Goal: Task Accomplishment & Management: Use online tool/utility

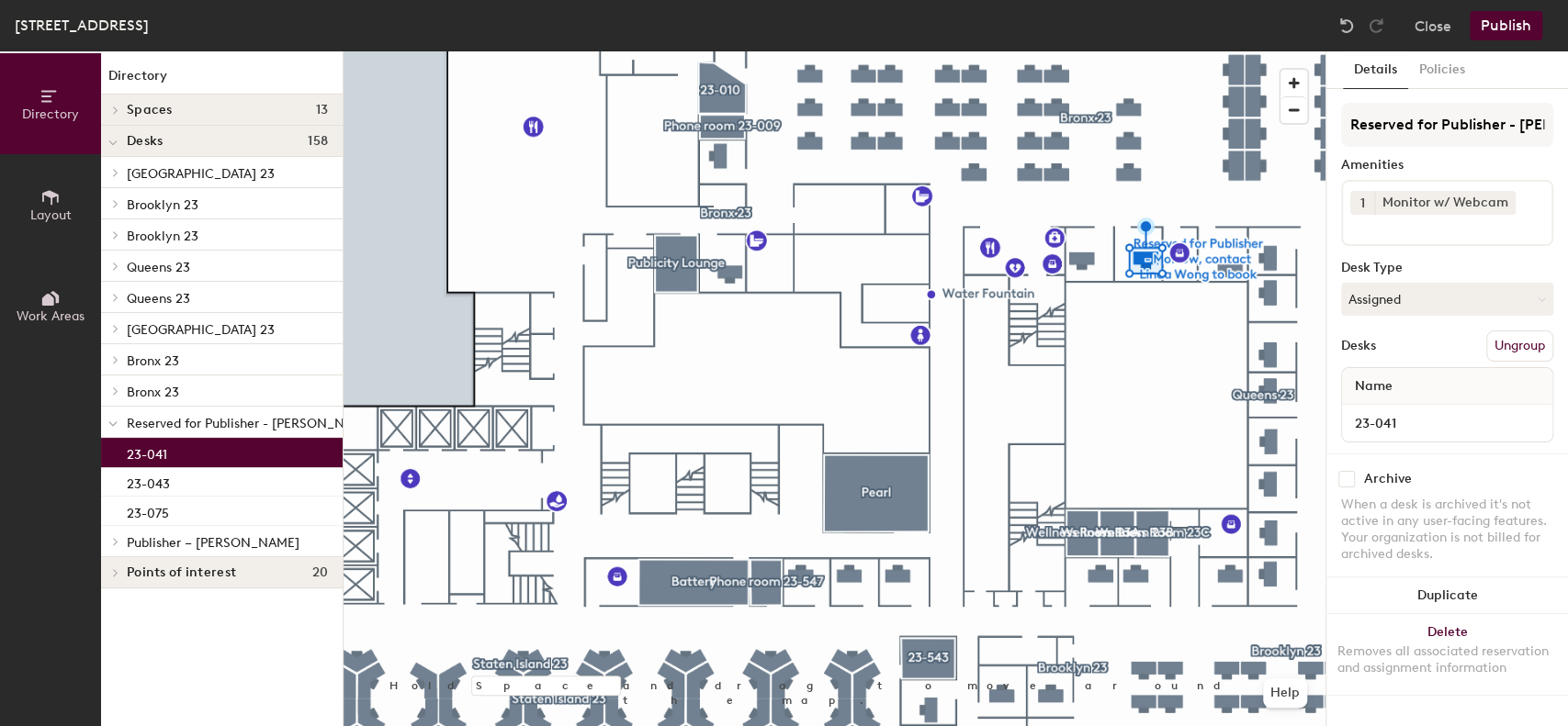
click at [1524, 349] on button "Ungroup" at bounding box center [1519, 346] width 67 height 31
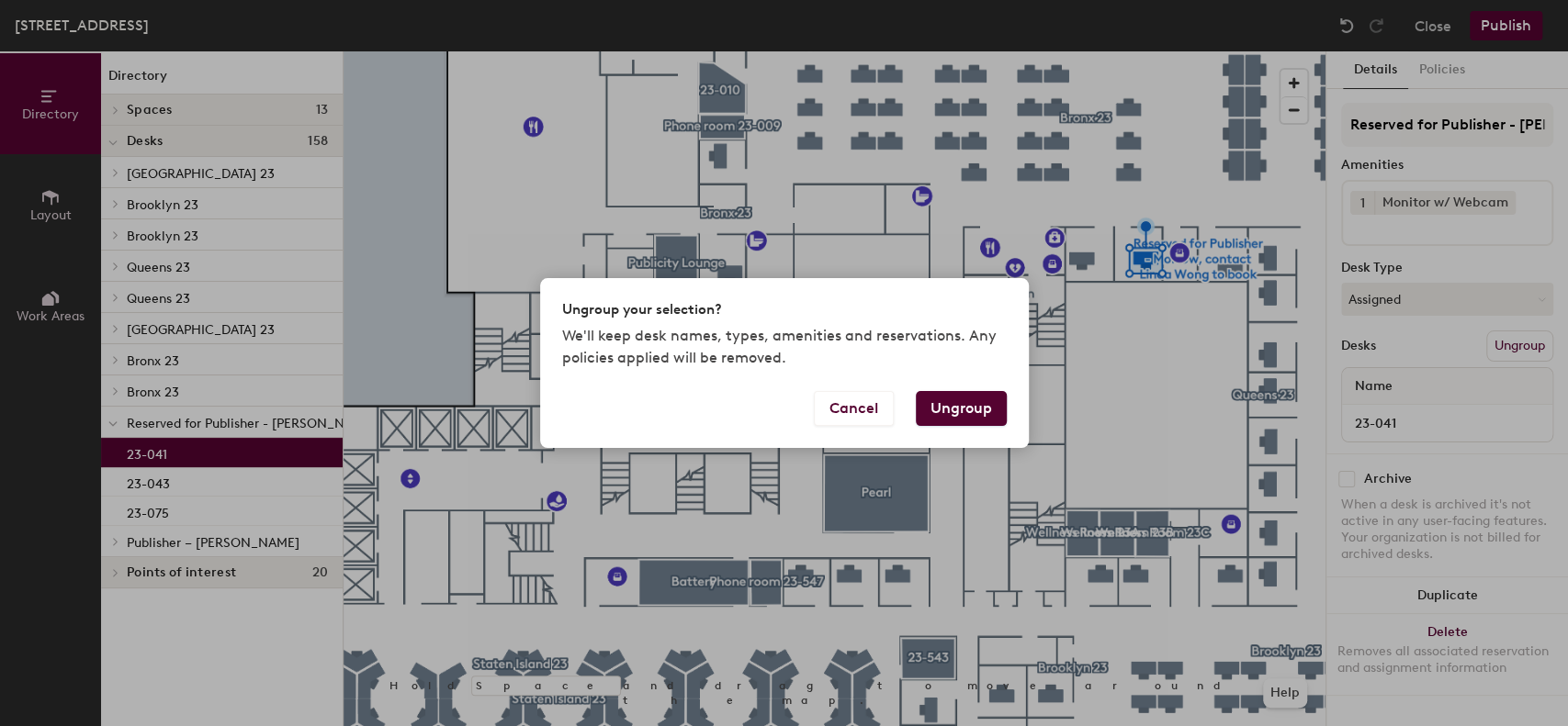
click at [951, 415] on button "Ungroup" at bounding box center [961, 408] width 91 height 35
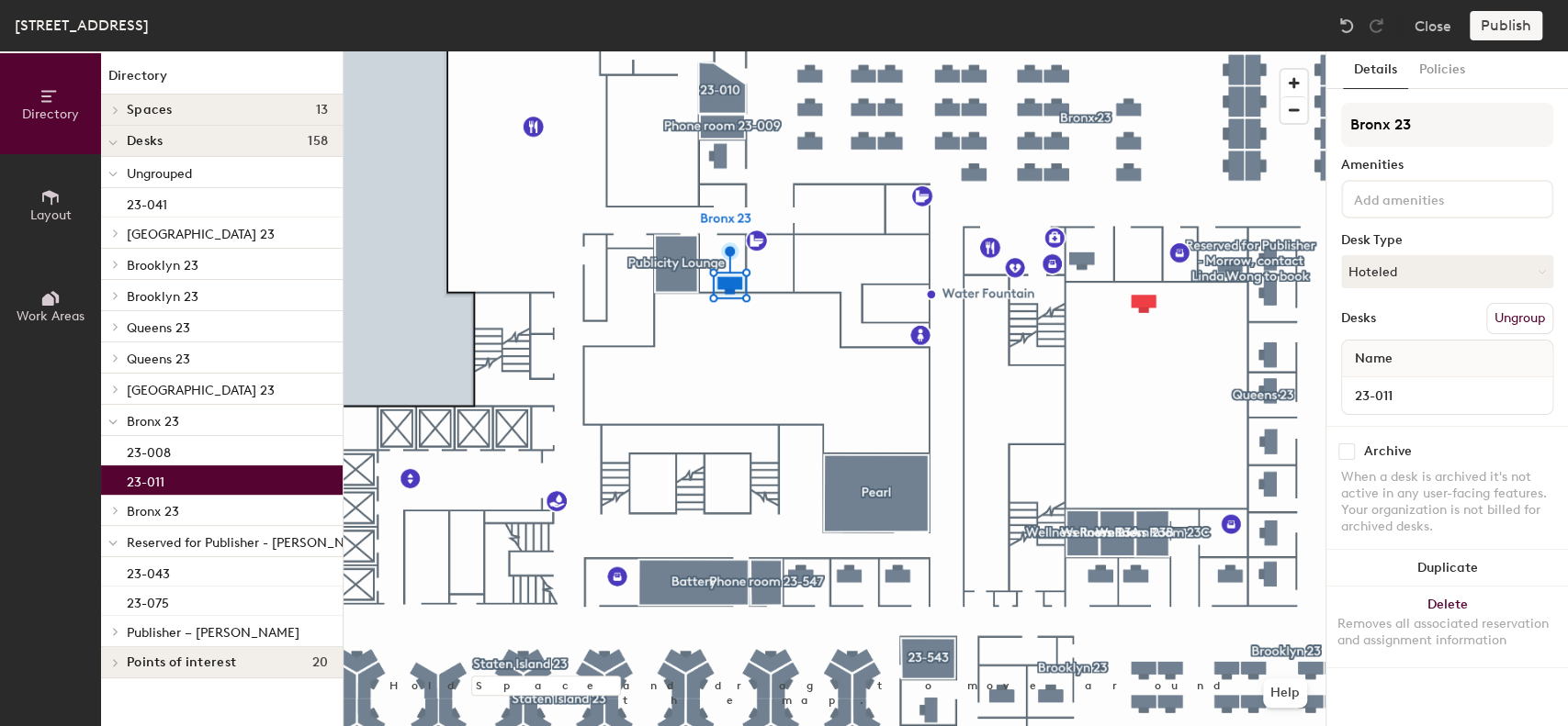
click at [1506, 323] on button "Ungroup" at bounding box center [1519, 318] width 67 height 31
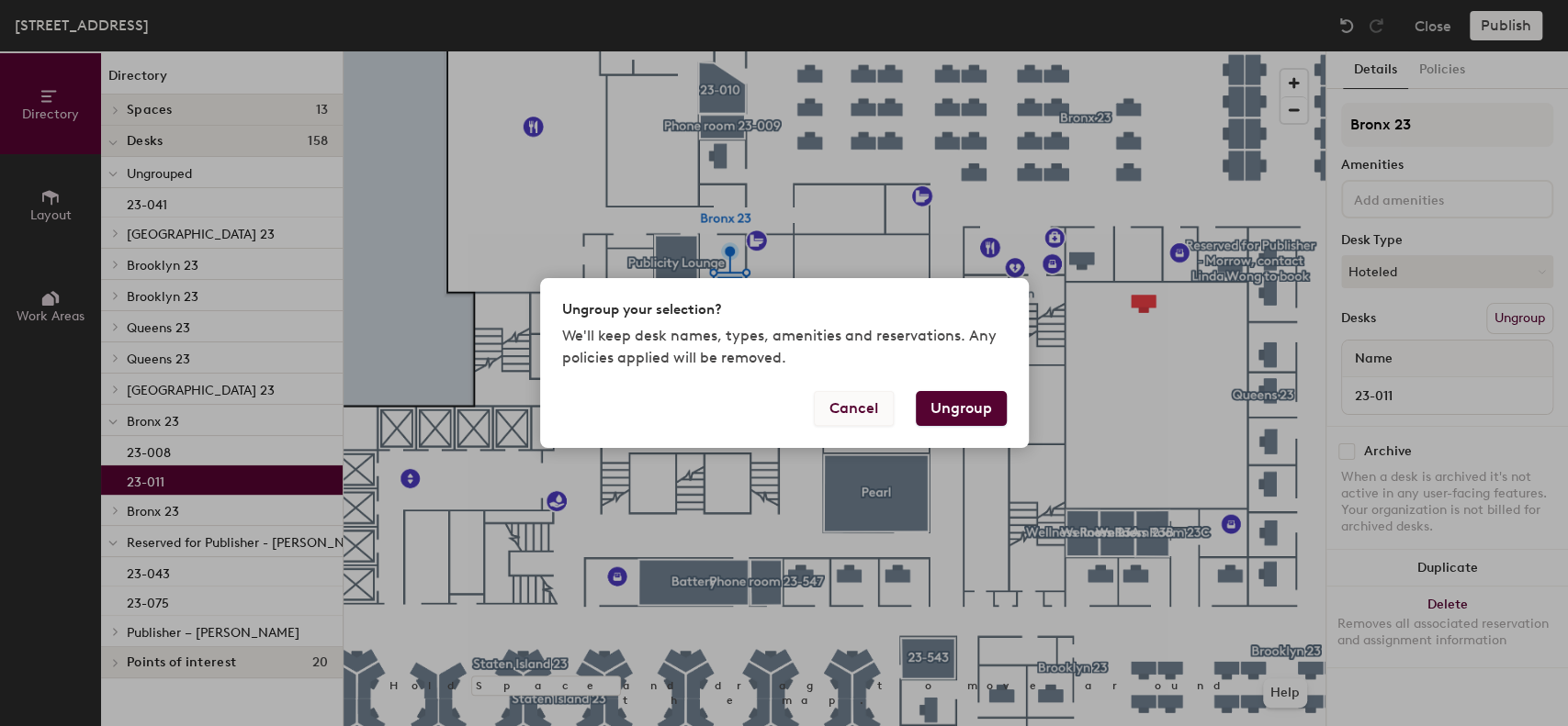
click at [865, 407] on button "Cancel" at bounding box center [854, 408] width 80 height 35
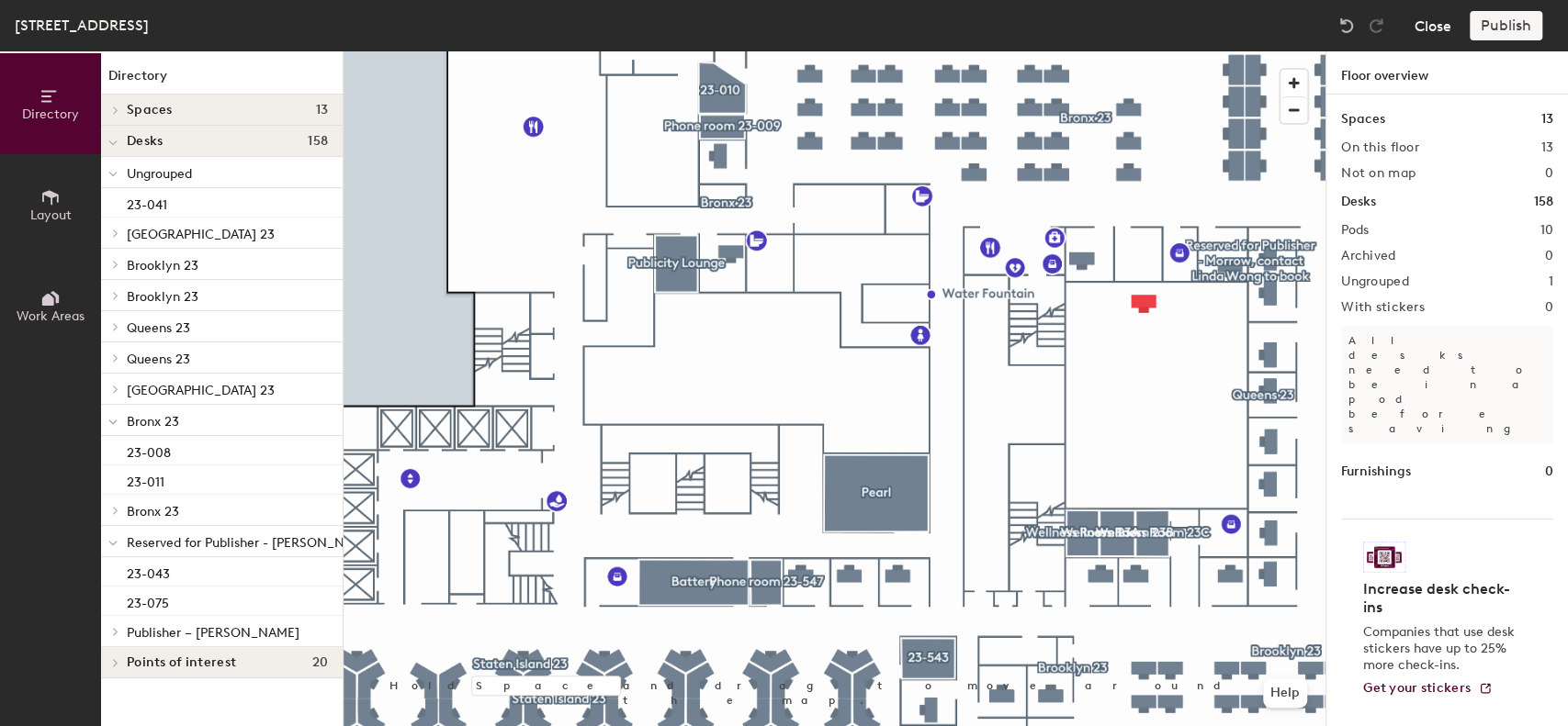
click at [1428, 28] on button "Close" at bounding box center [1432, 25] width 37 height 29
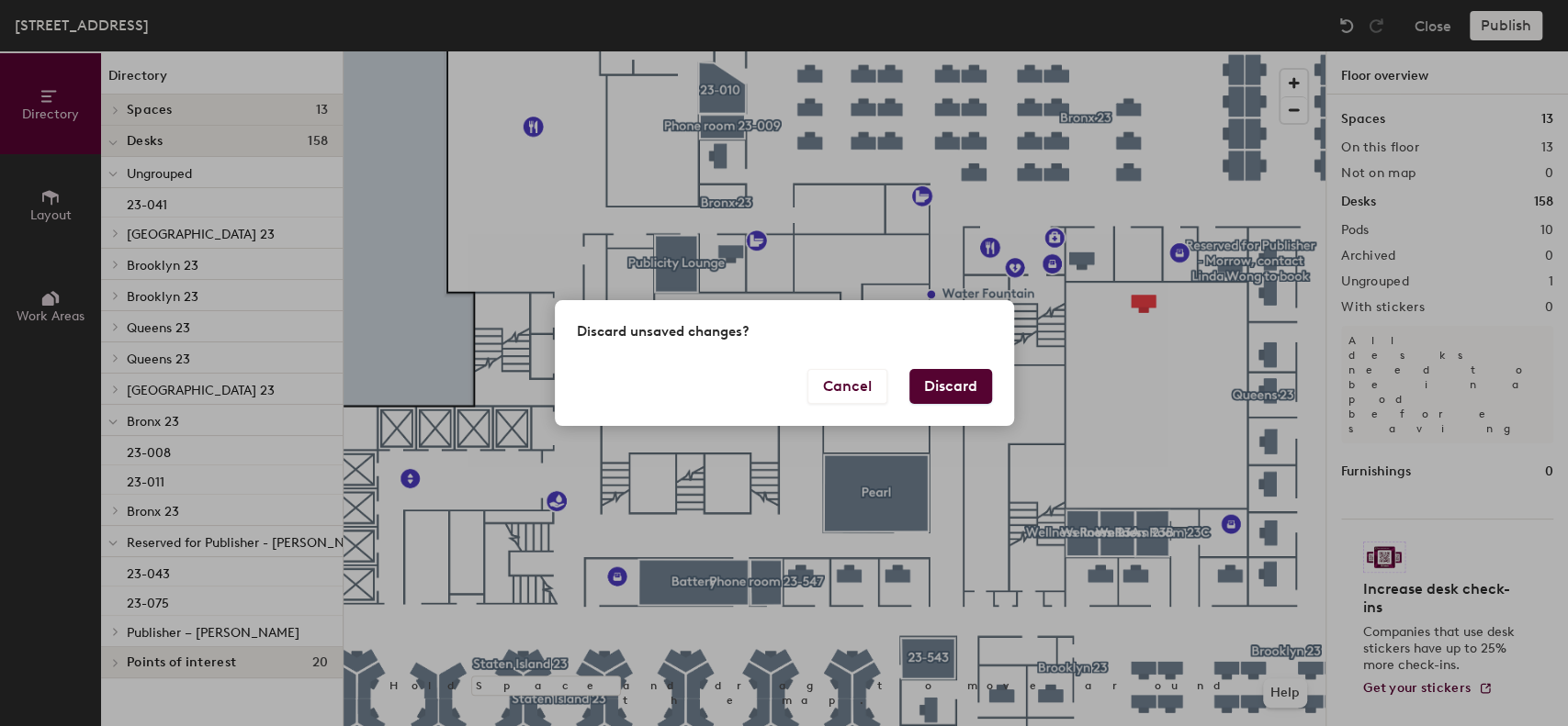
click at [952, 388] on button "Discard" at bounding box center [950, 386] width 83 height 35
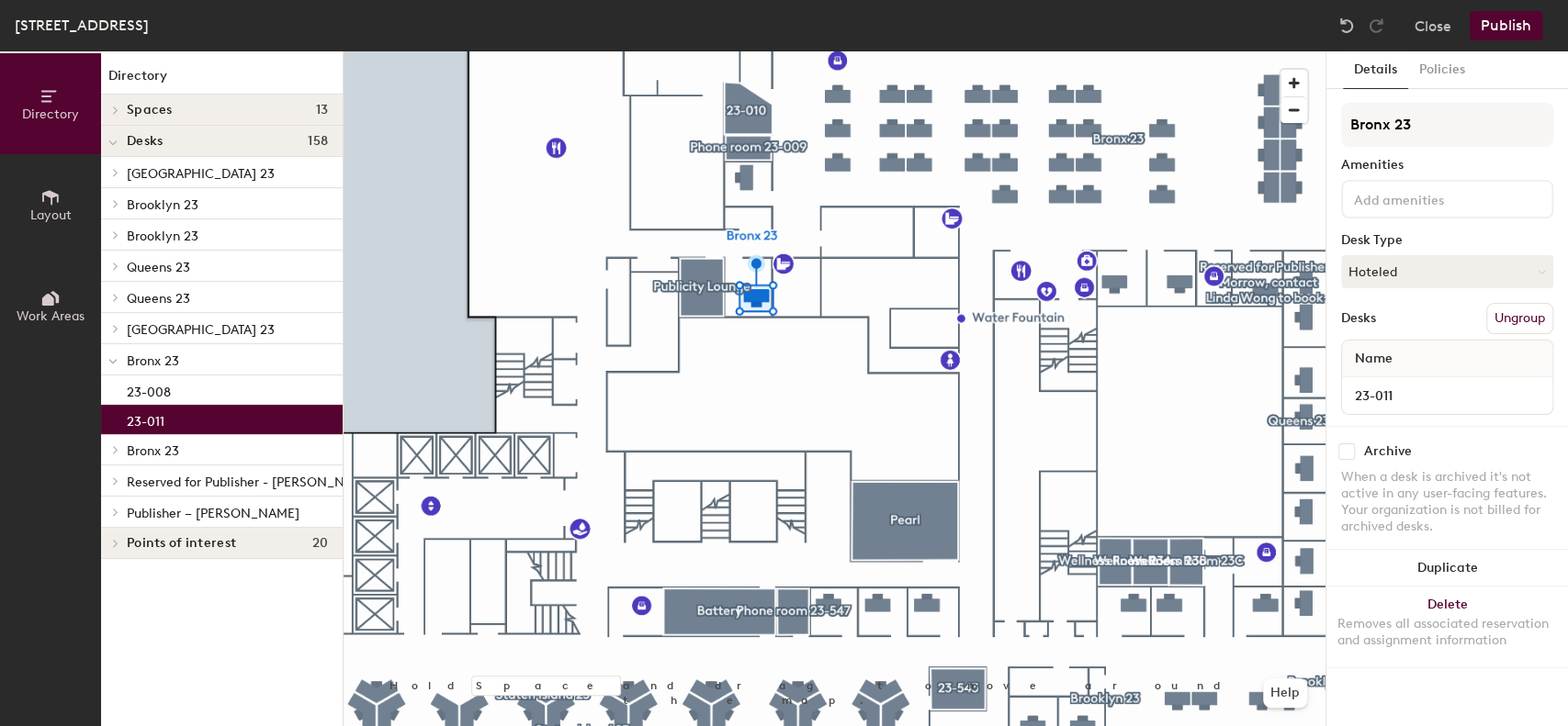
click at [1512, 313] on button "Ungroup" at bounding box center [1519, 318] width 67 height 31
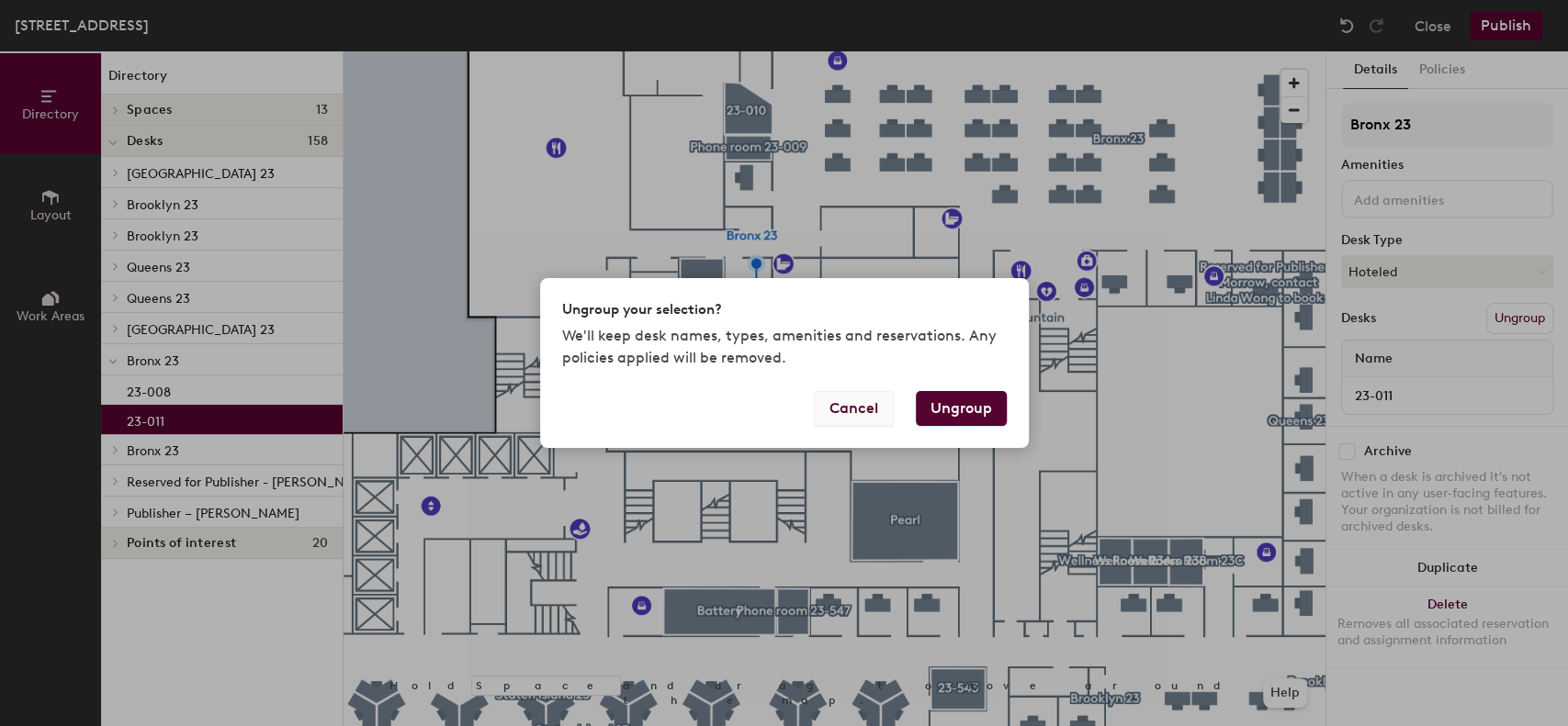
click at [872, 413] on button "Cancel" at bounding box center [854, 408] width 80 height 35
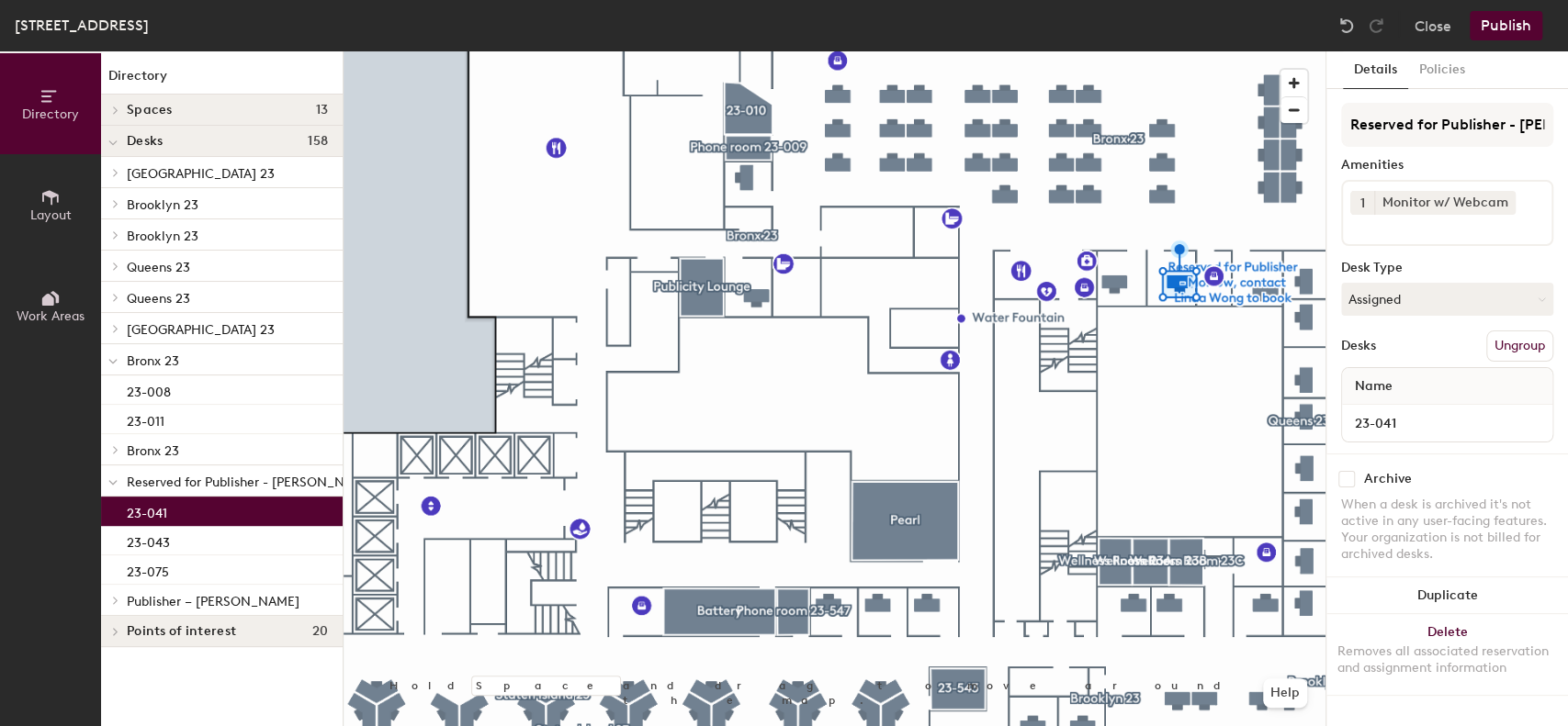
click at [1494, 338] on button "Ungroup" at bounding box center [1519, 346] width 67 height 31
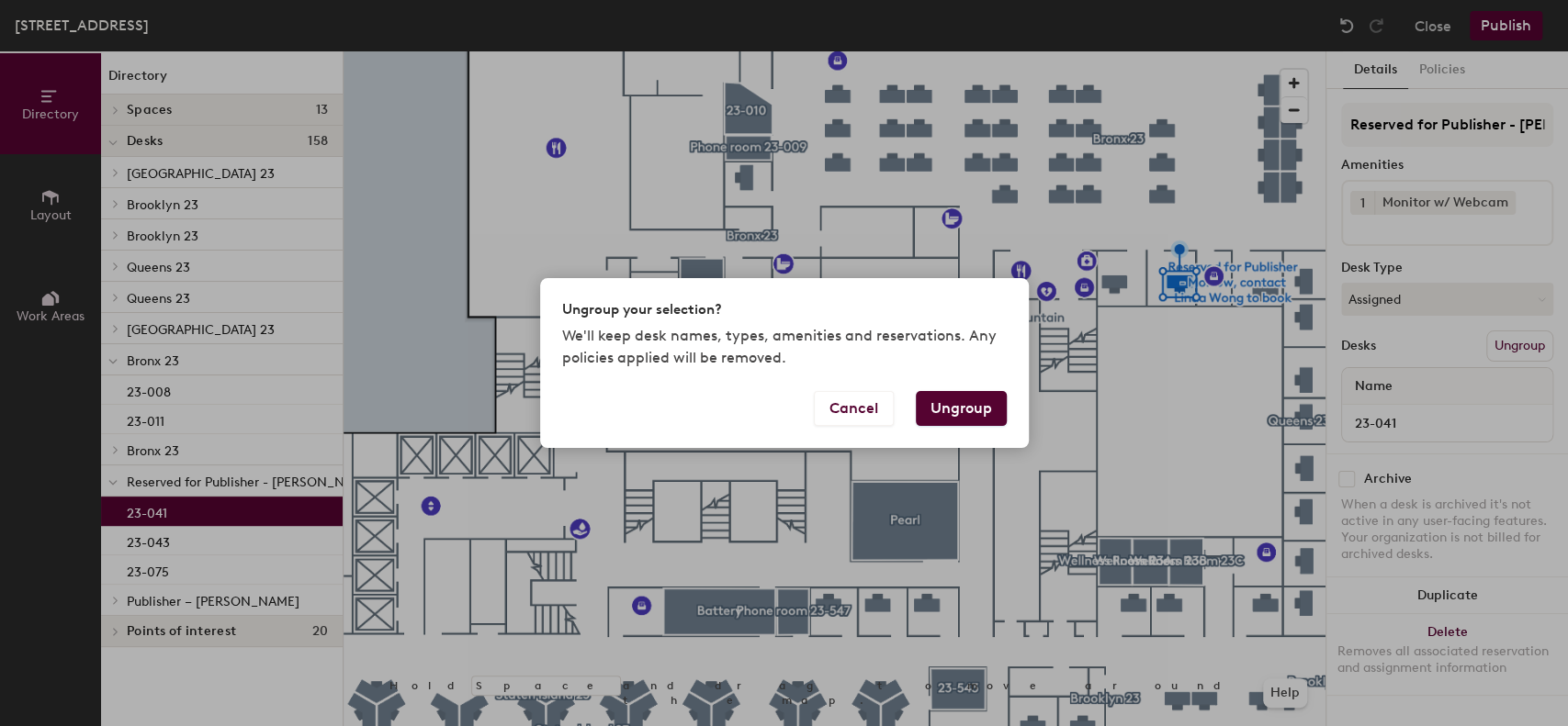
click at [955, 403] on button "Ungroup" at bounding box center [961, 408] width 91 height 35
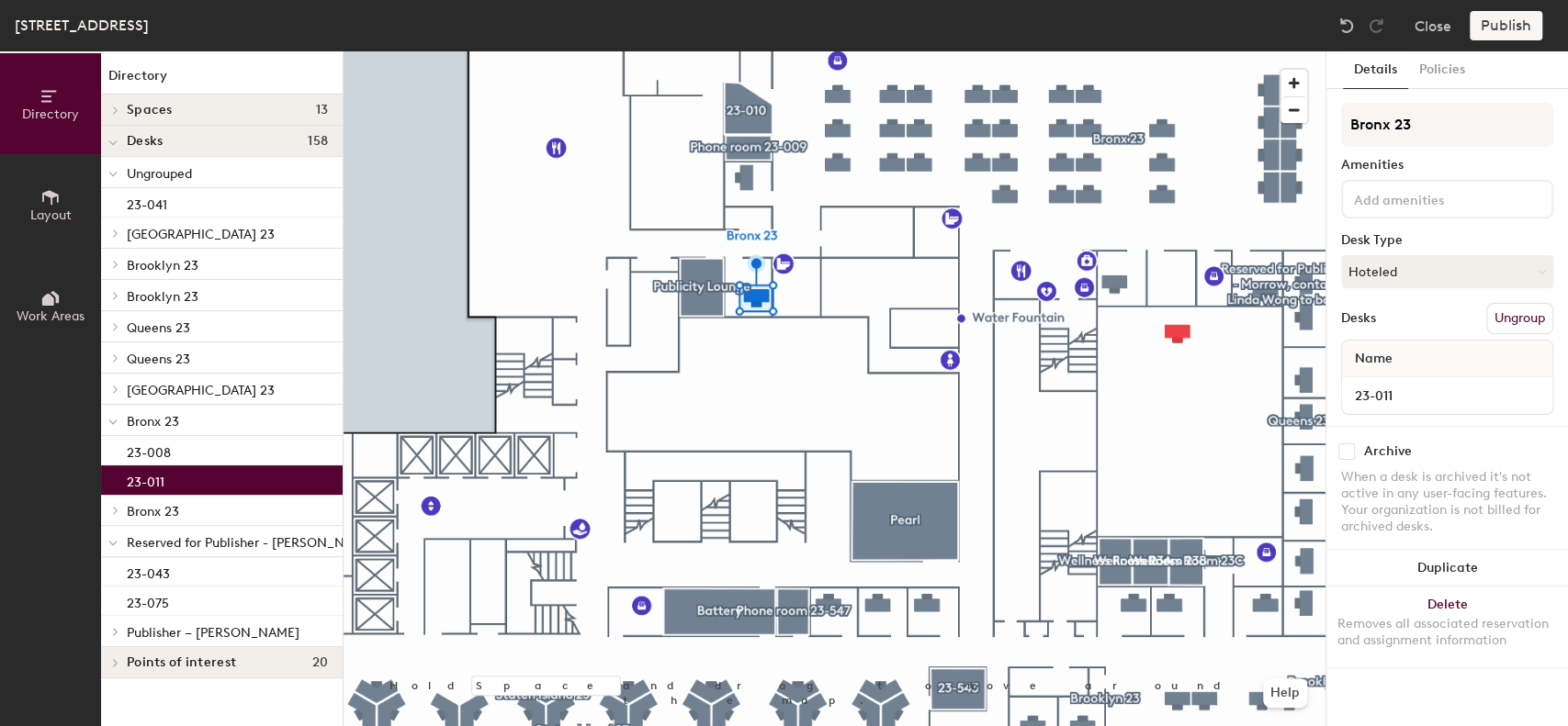
click at [1500, 318] on button "Ungroup" at bounding box center [1519, 318] width 67 height 31
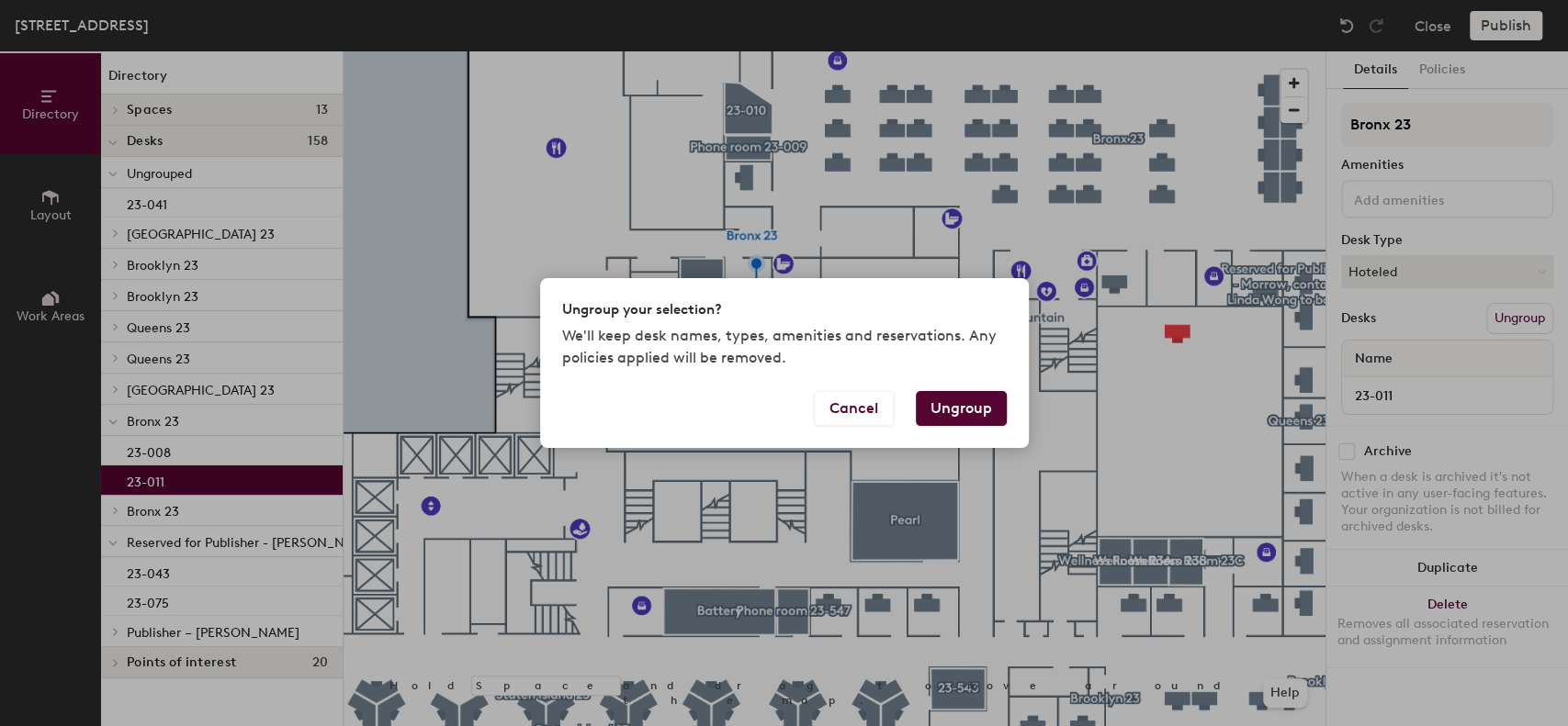
click at [968, 405] on button "Ungroup" at bounding box center [961, 408] width 91 height 35
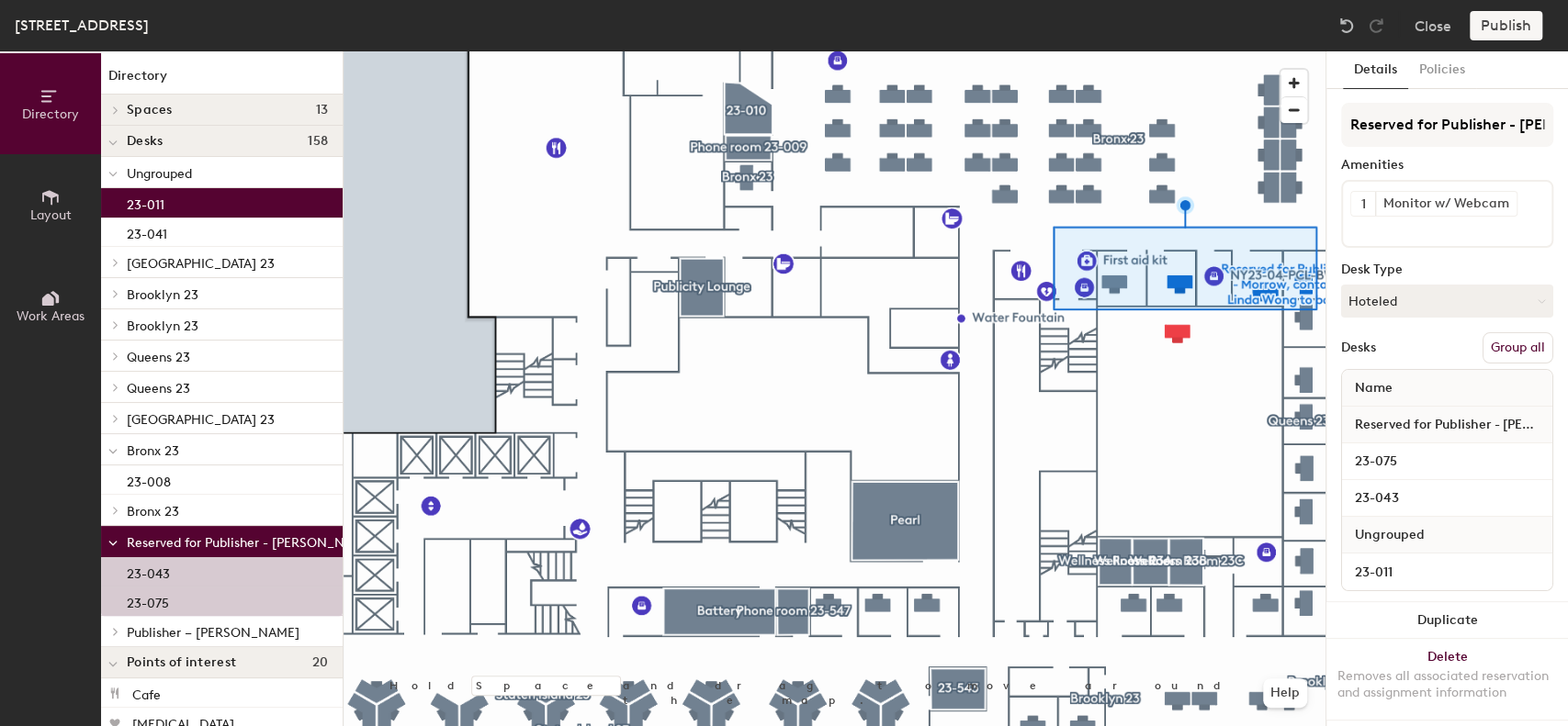
click at [1501, 344] on button "Group all" at bounding box center [1517, 348] width 71 height 31
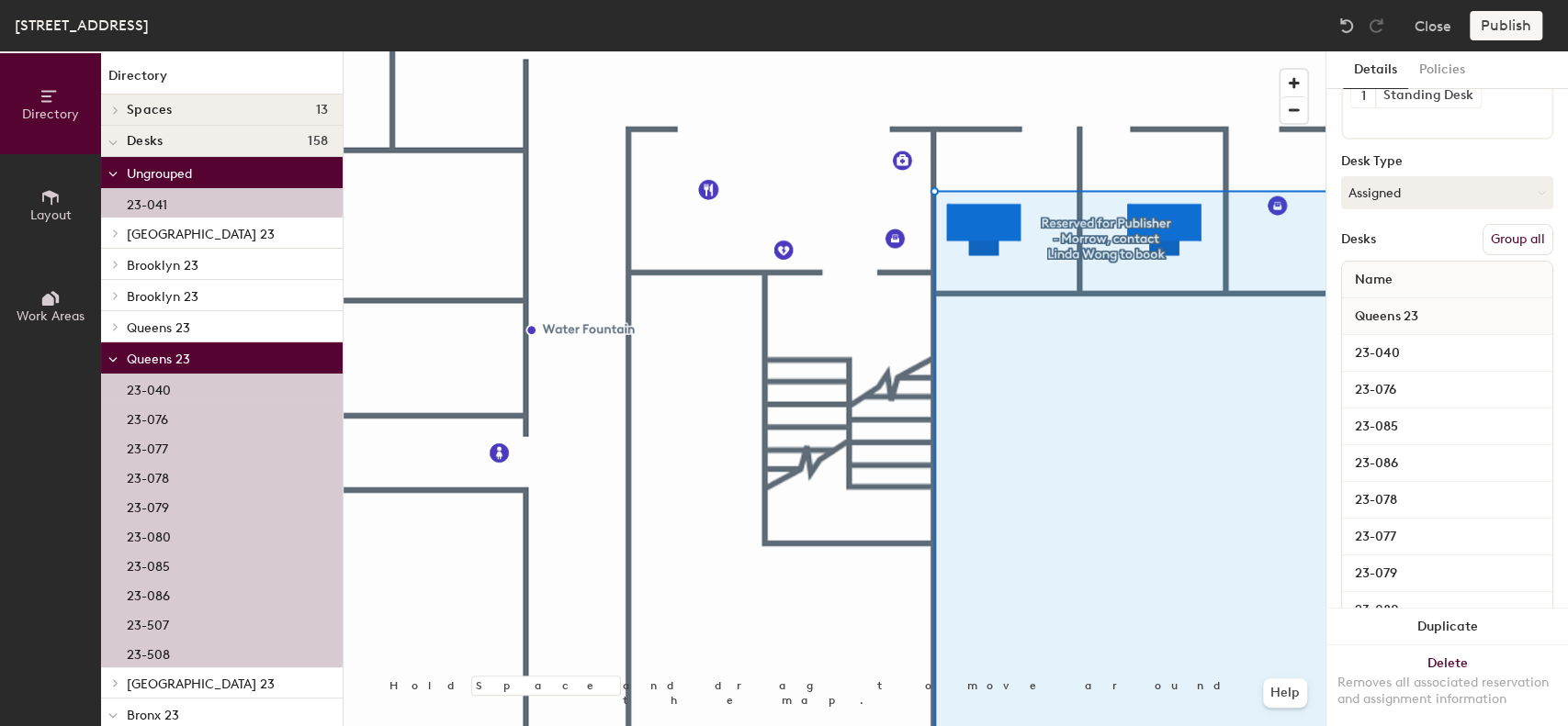
scroll to position [121, 0]
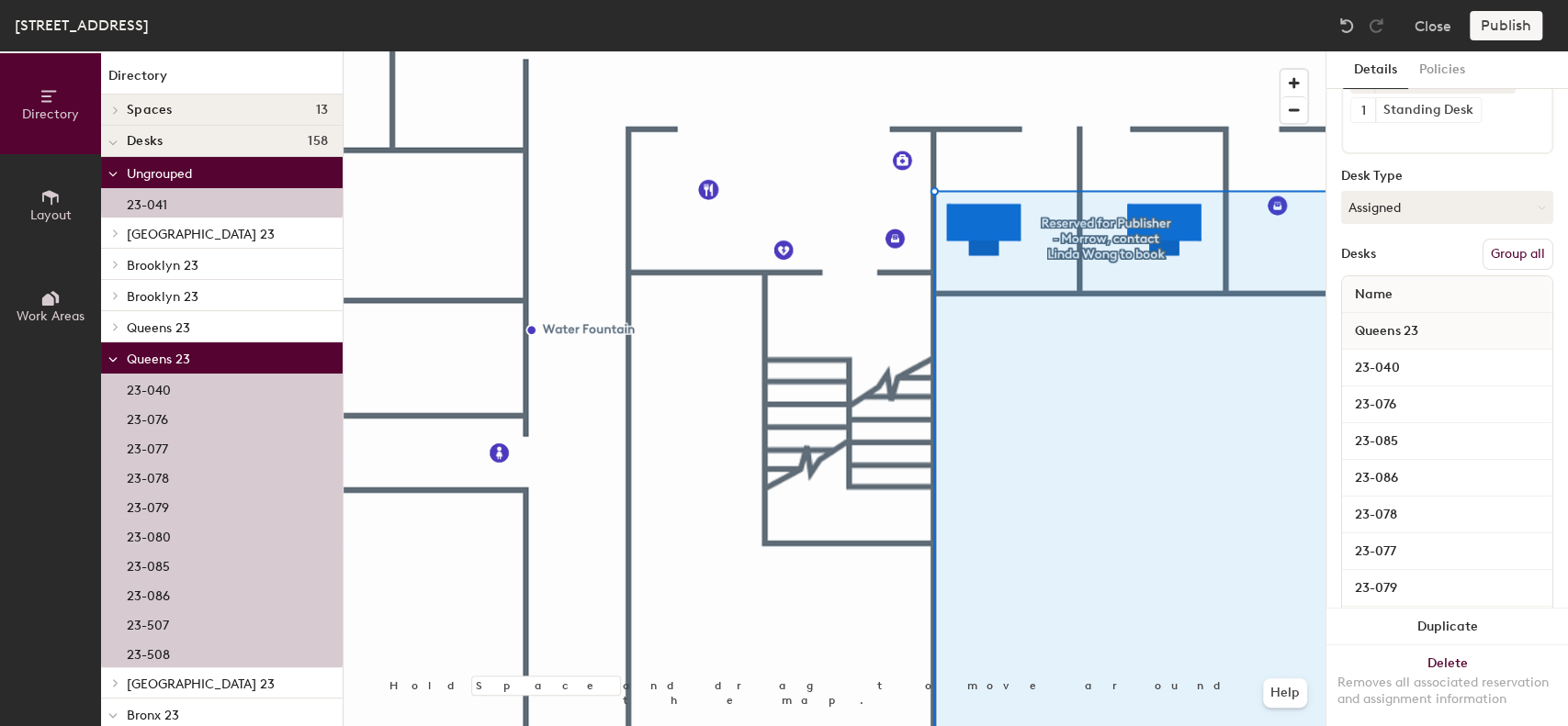
click at [1490, 261] on button "Group all" at bounding box center [1517, 254] width 71 height 31
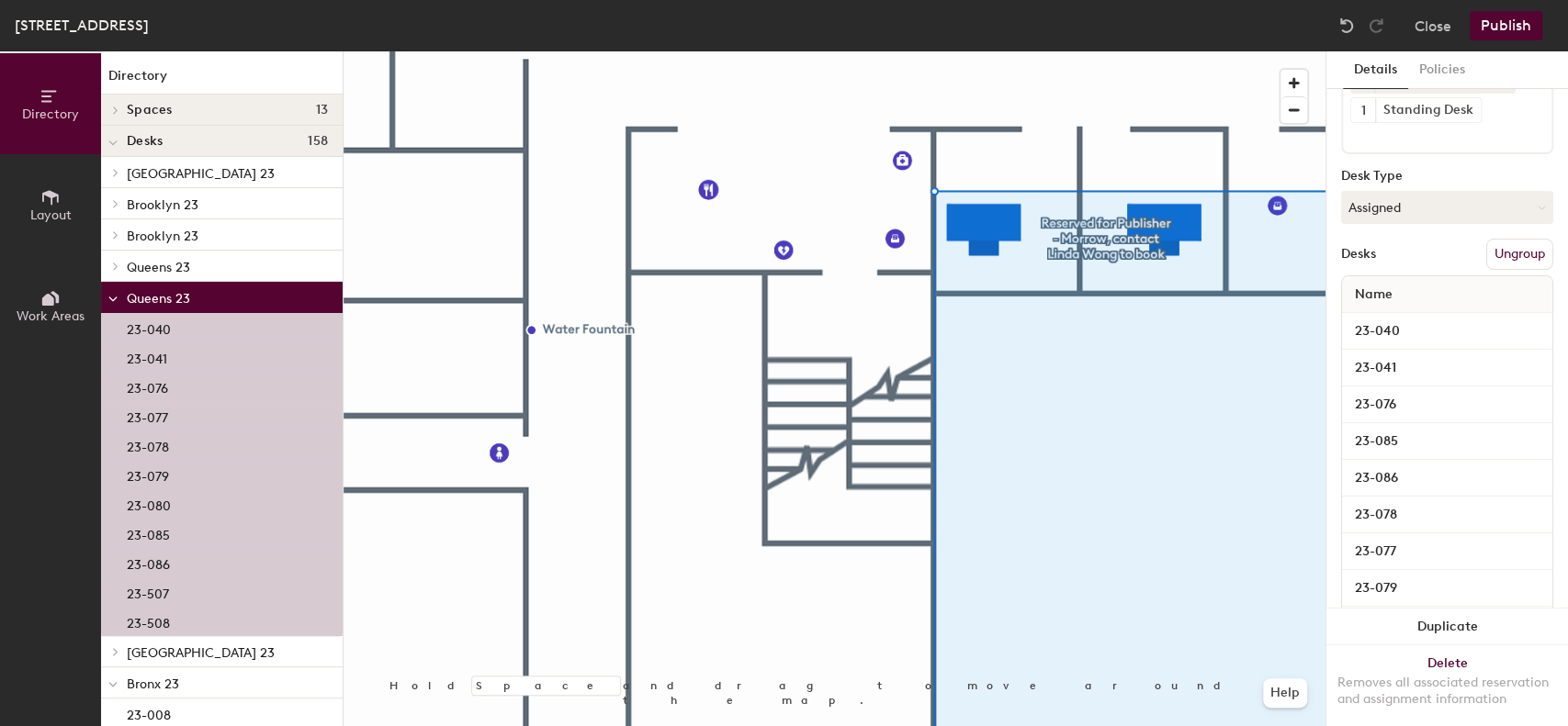
scroll to position [0, 0]
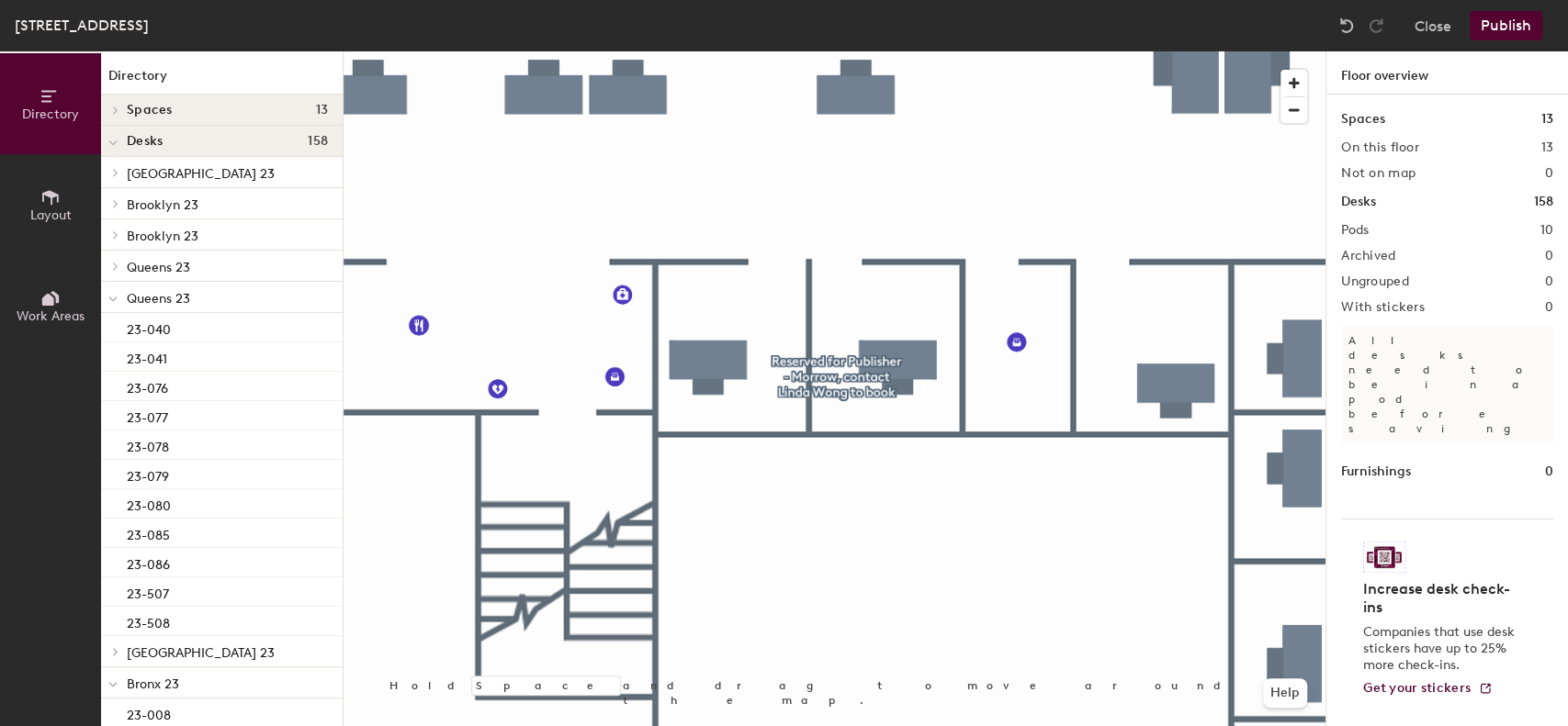
click at [1507, 39] on button "Publish" at bounding box center [1505, 25] width 73 height 29
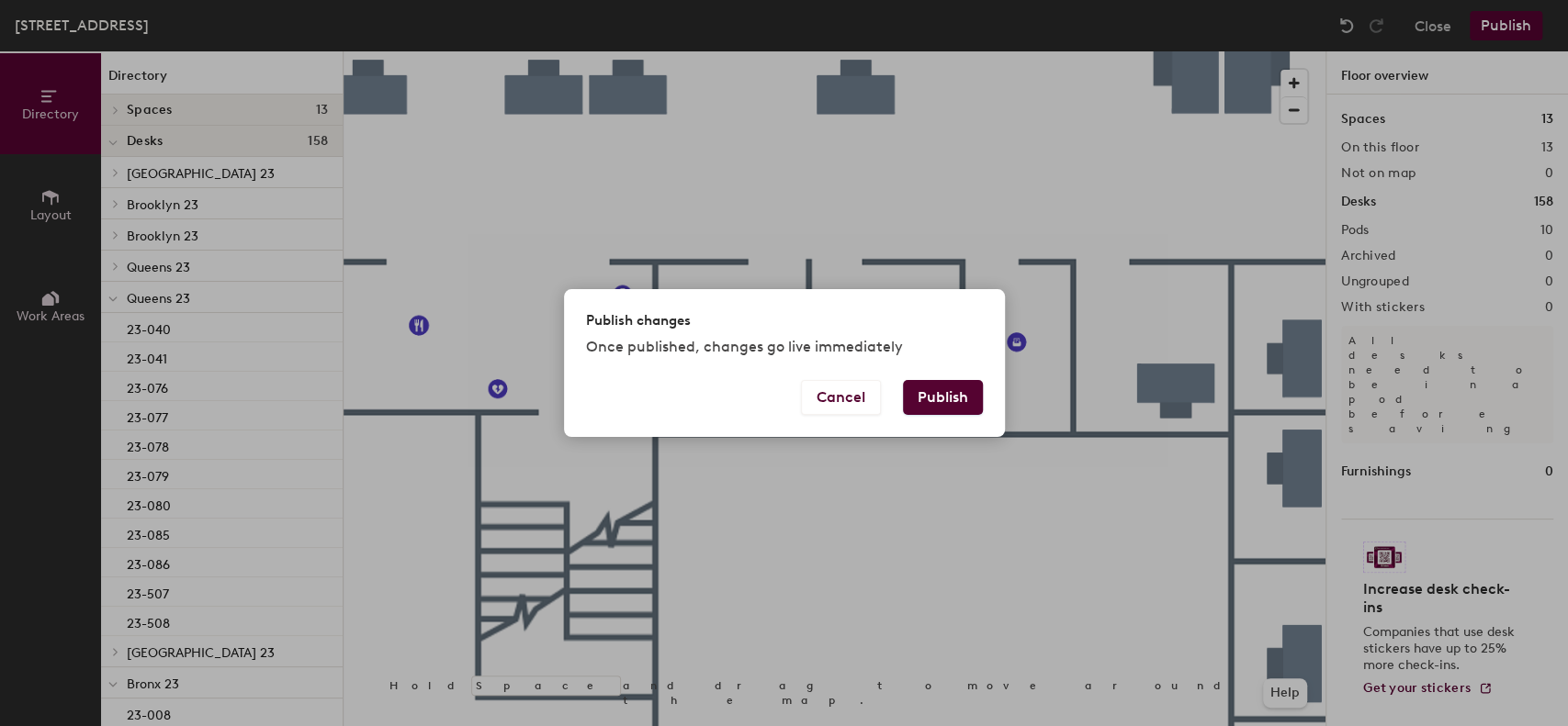
click at [953, 401] on button "Publish" at bounding box center [943, 397] width 80 height 35
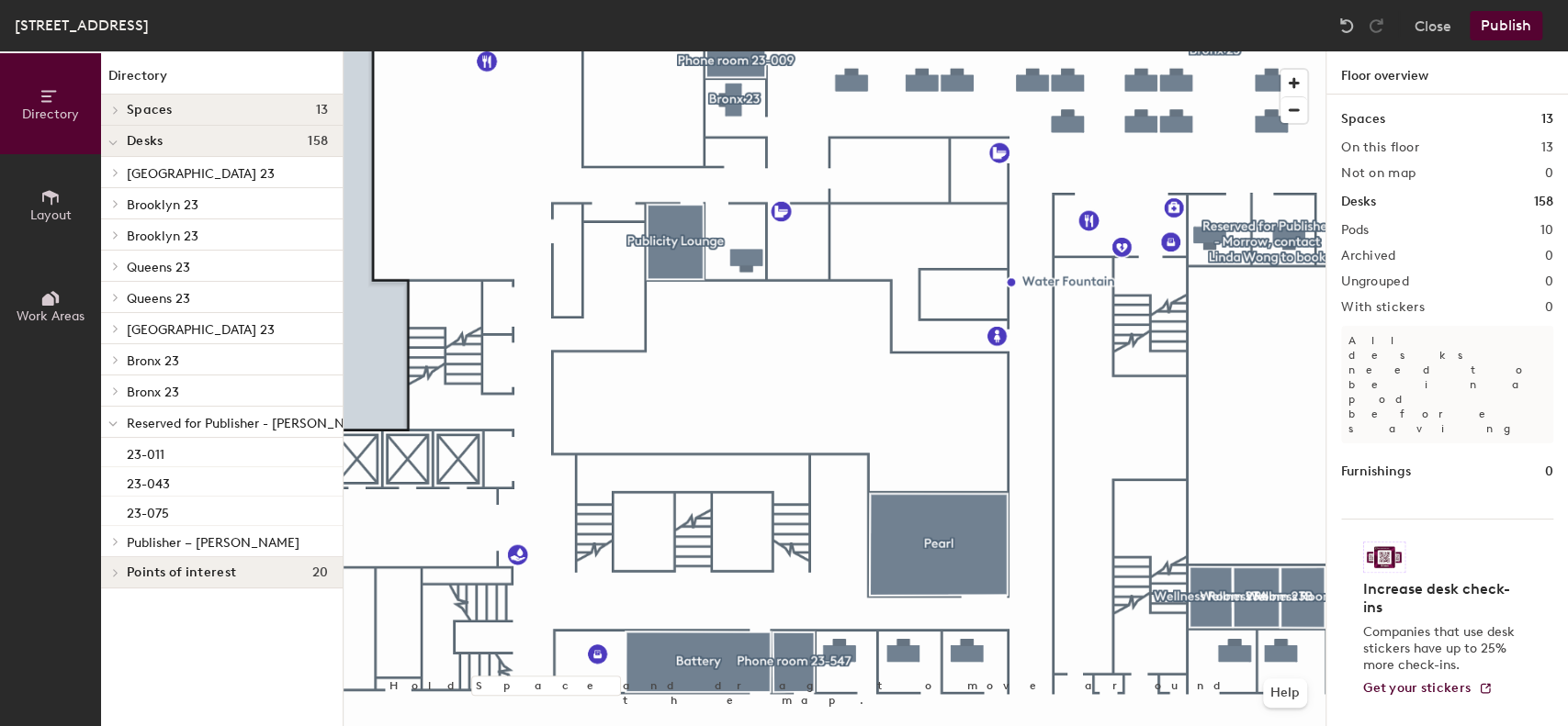
click at [1497, 25] on button "Publish" at bounding box center [1505, 25] width 73 height 29
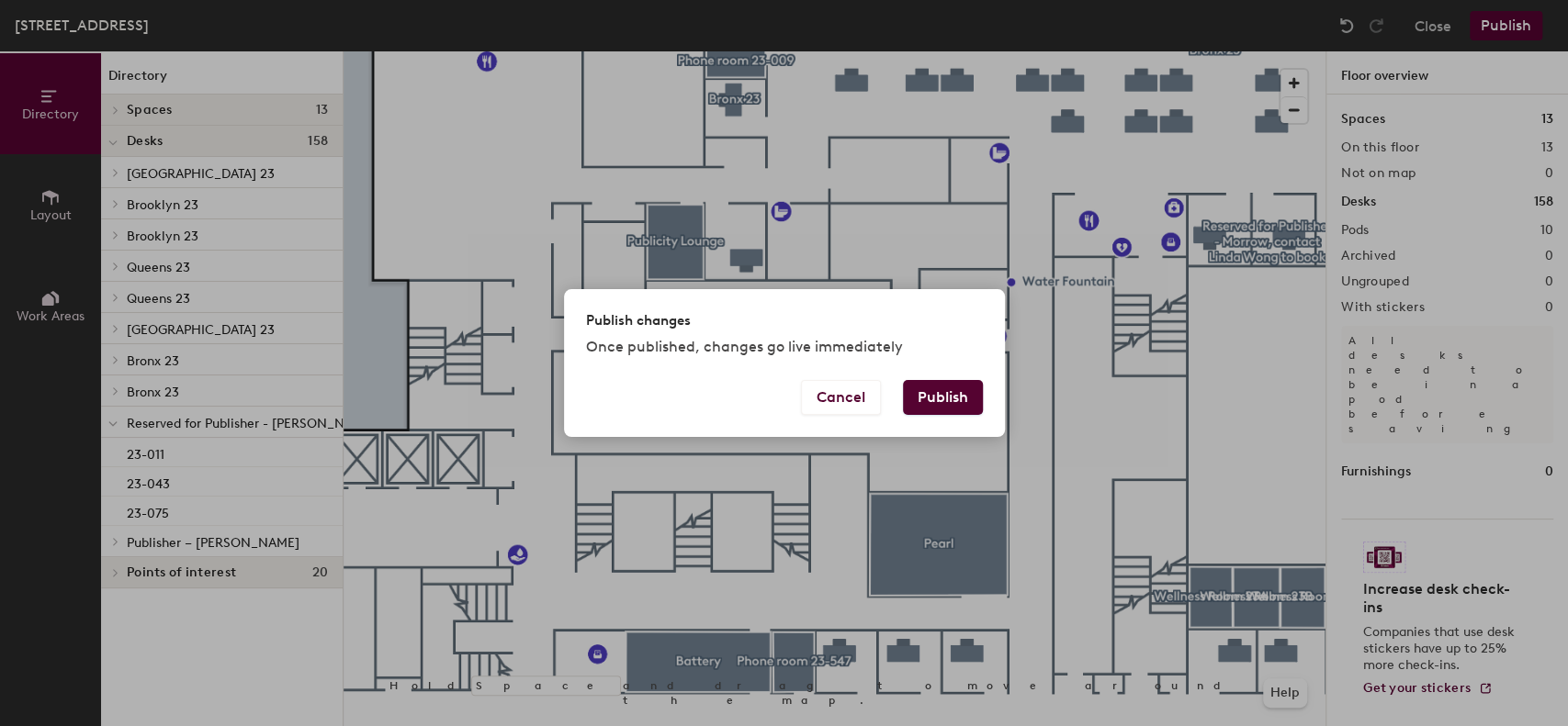
click at [931, 392] on button "Publish" at bounding box center [943, 397] width 80 height 35
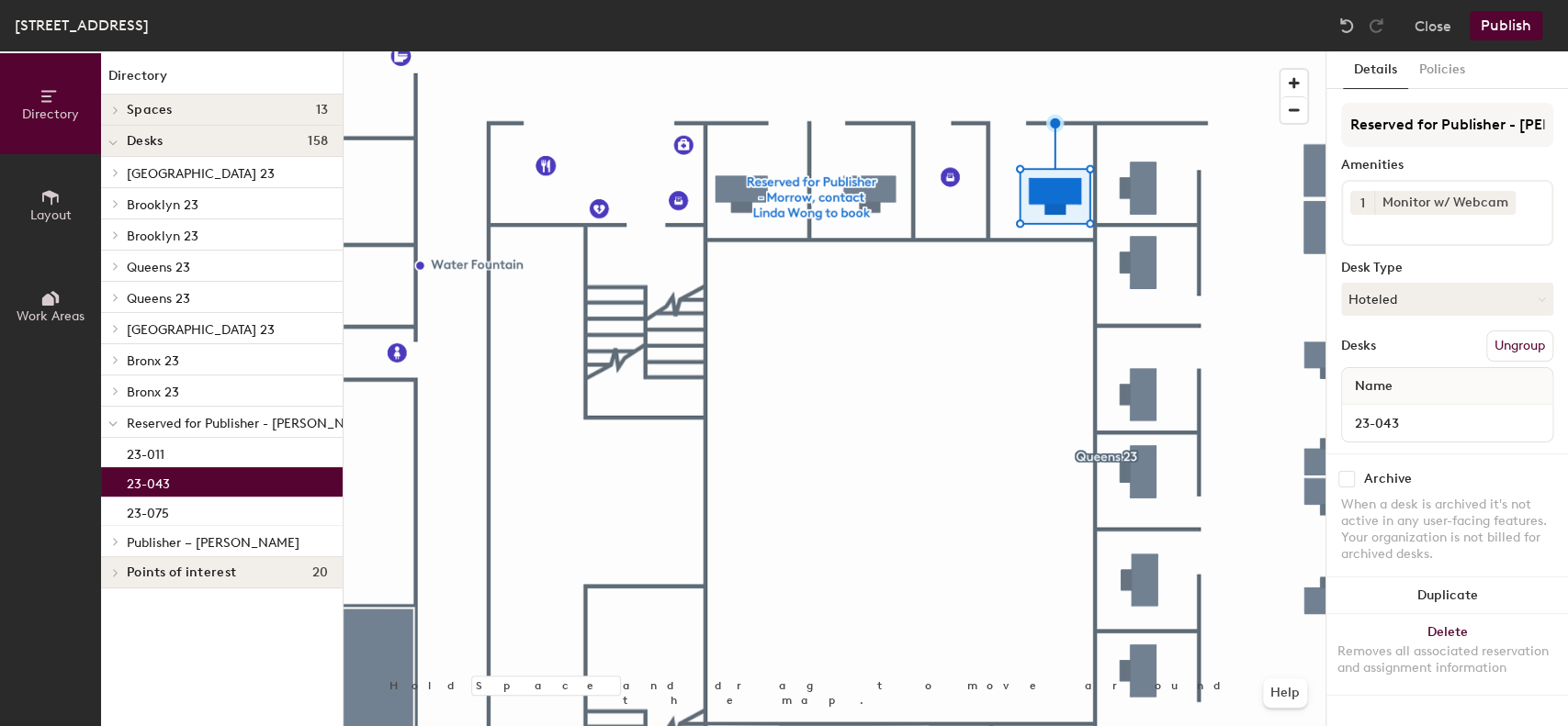
click at [929, 51] on div at bounding box center [834, 51] width 982 height 0
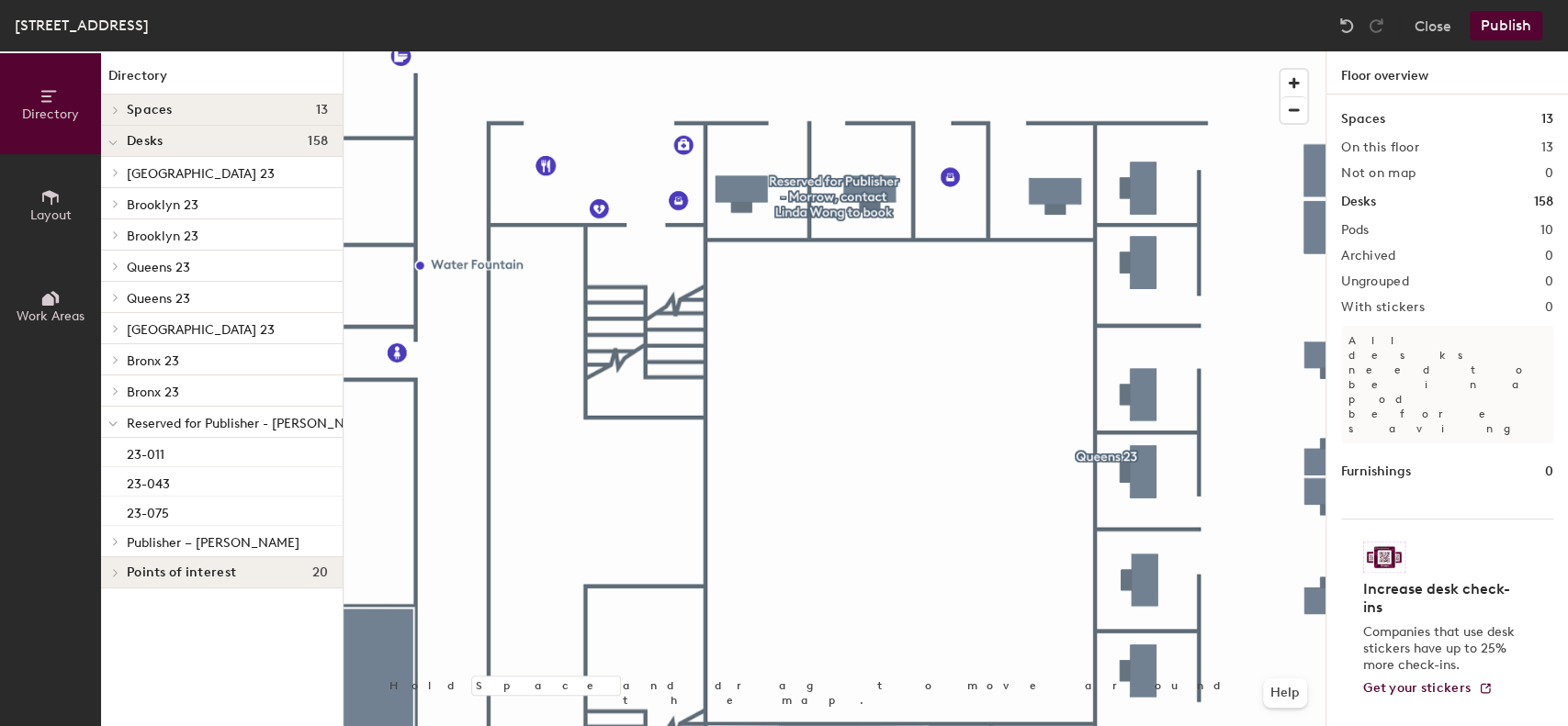
click at [1512, 33] on button "Publish" at bounding box center [1505, 25] width 73 height 29
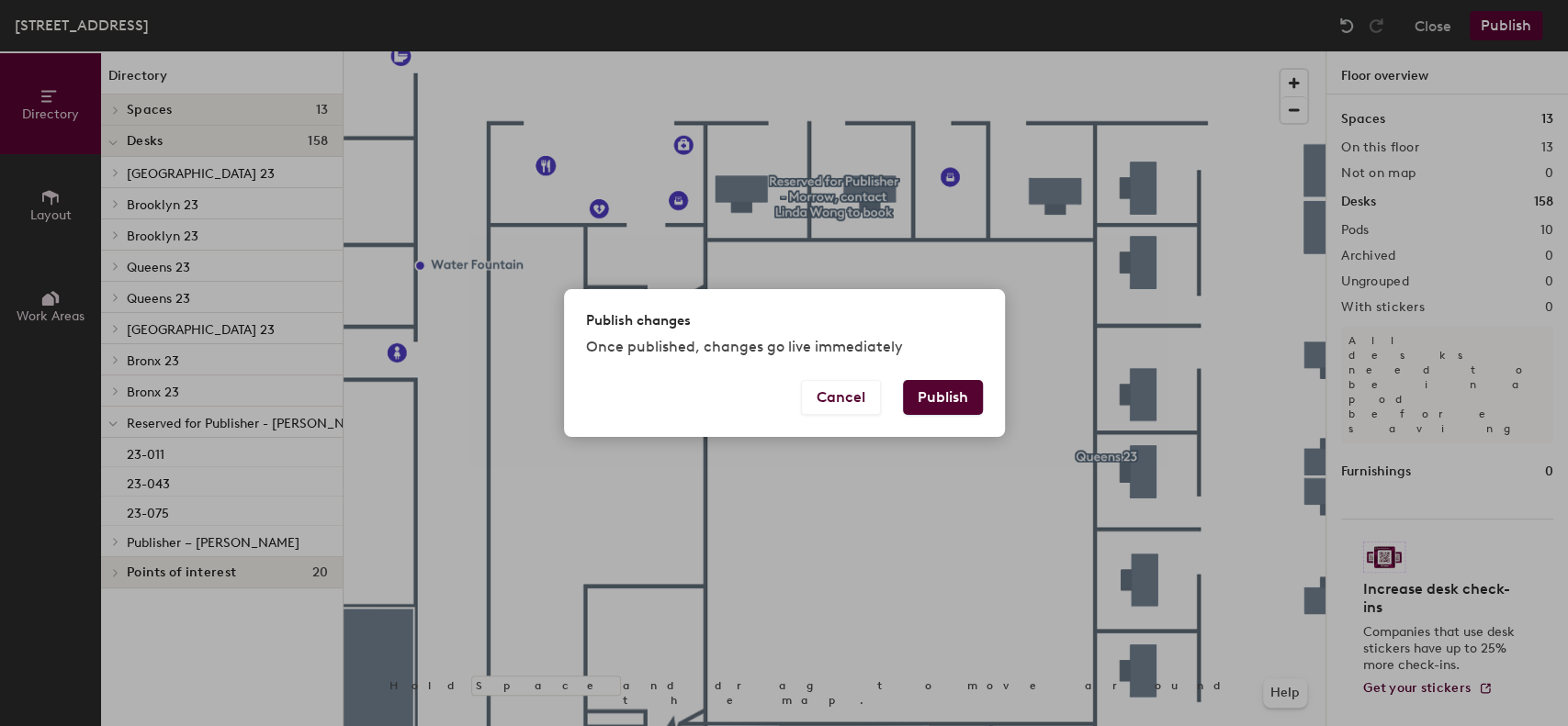
click at [939, 403] on button "Publish" at bounding box center [943, 397] width 80 height 35
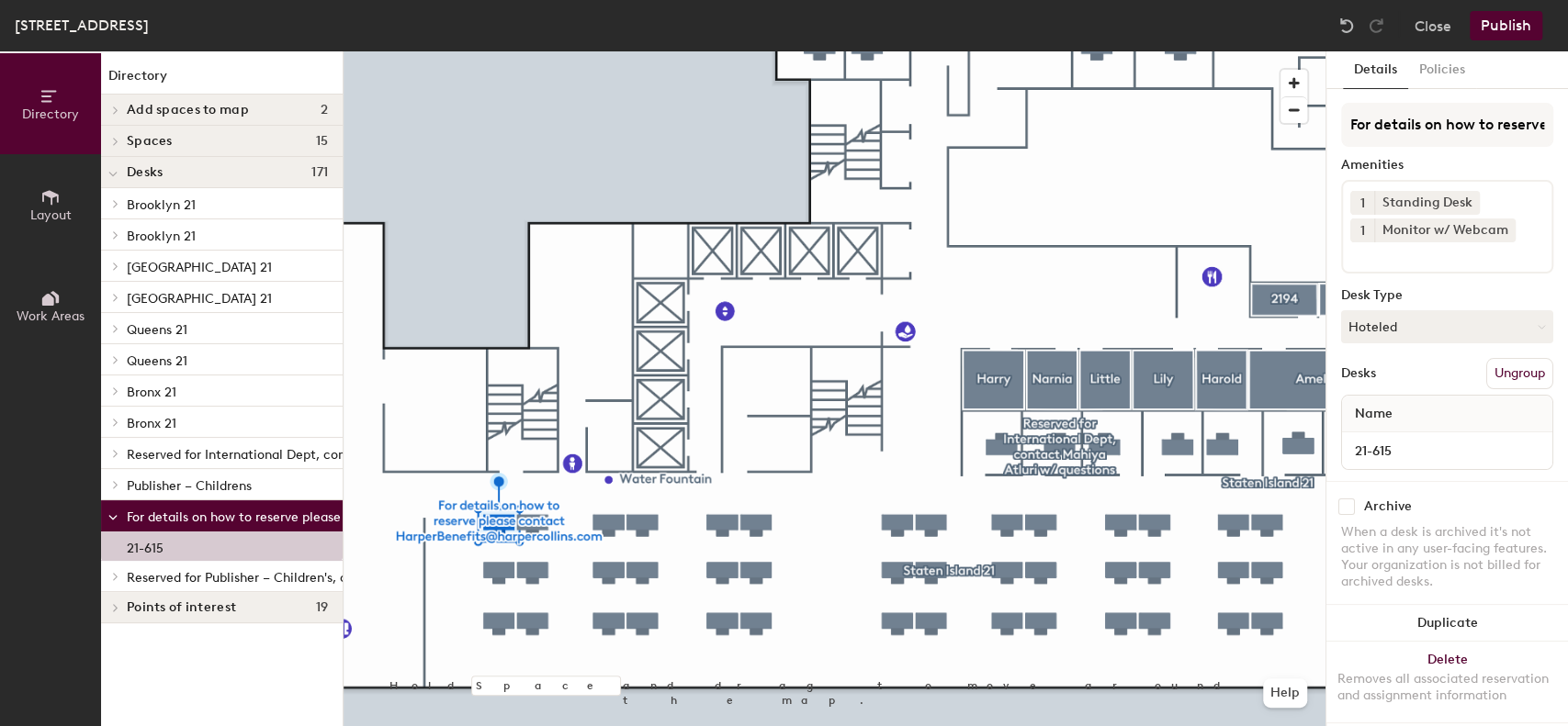
click at [1498, 370] on button "Ungroup" at bounding box center [1519, 373] width 67 height 31
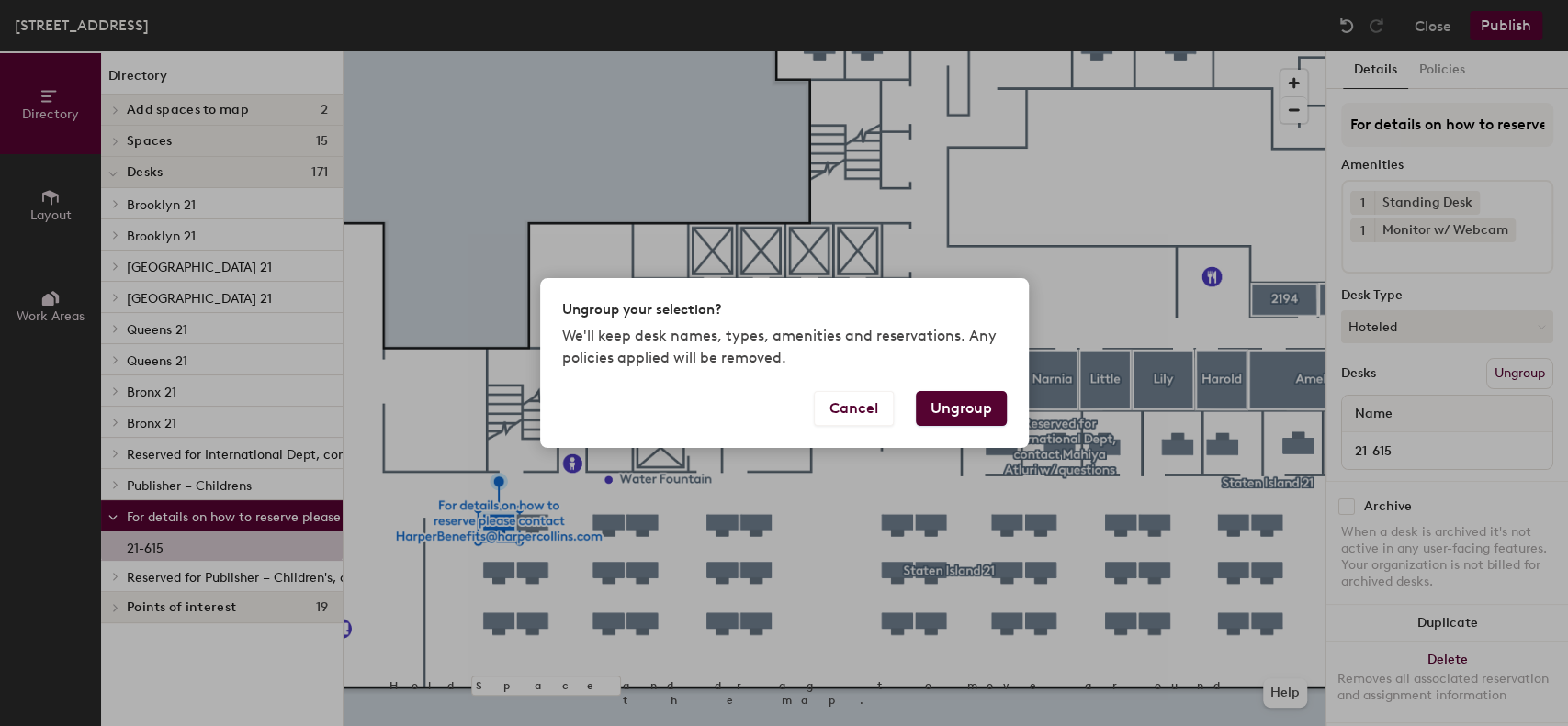
click at [989, 415] on button "Ungroup" at bounding box center [961, 408] width 91 height 35
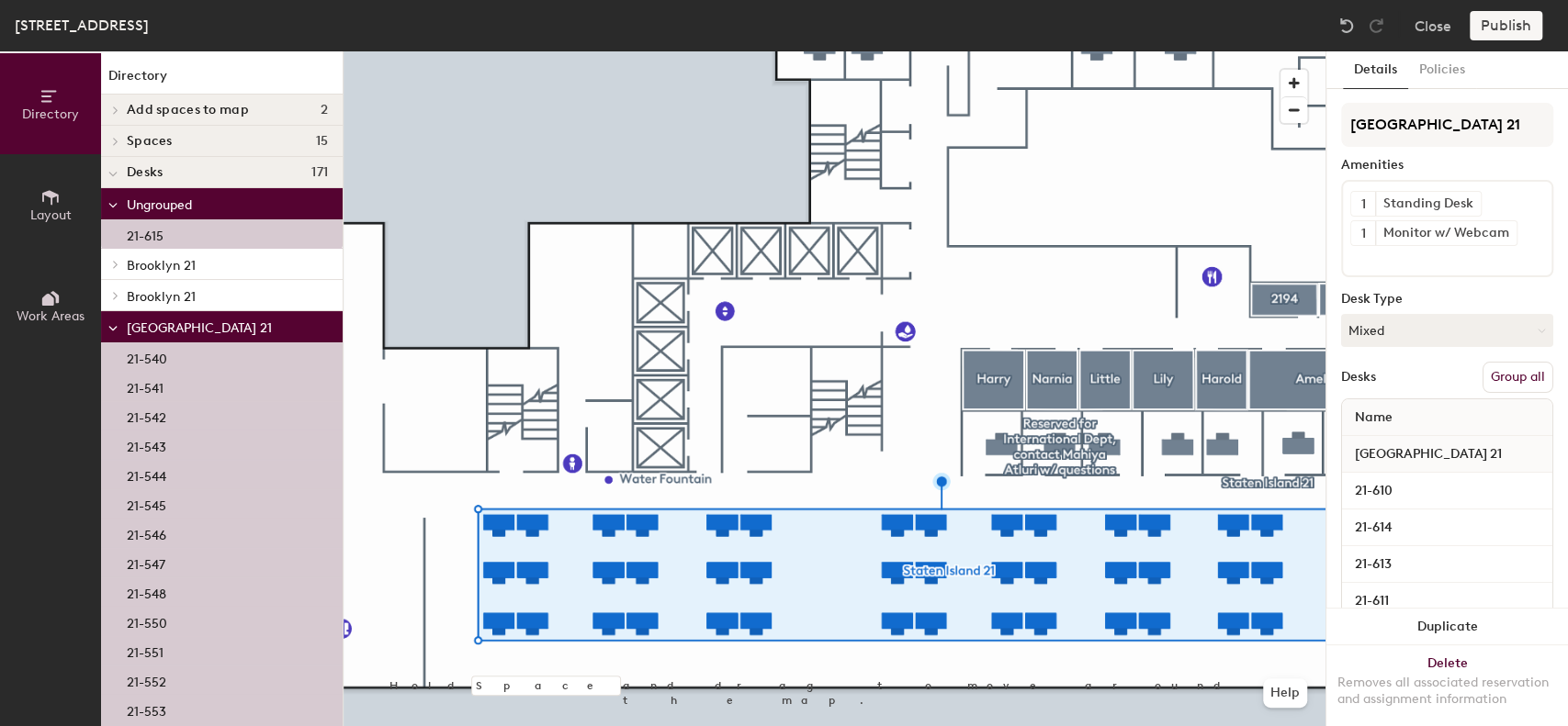
click at [1497, 380] on button "Group all" at bounding box center [1517, 376] width 71 height 31
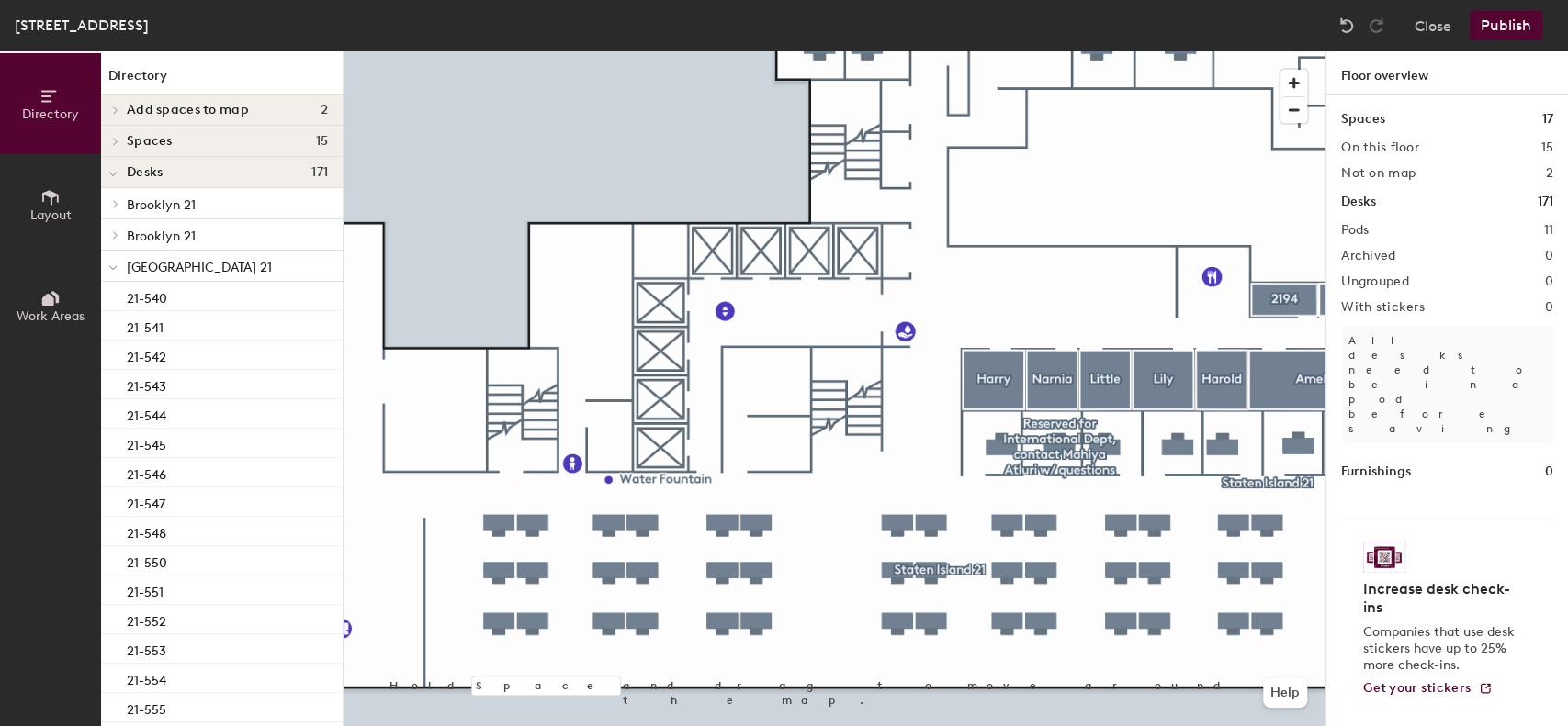
click at [1513, 34] on button "Publish" at bounding box center [1505, 25] width 73 height 29
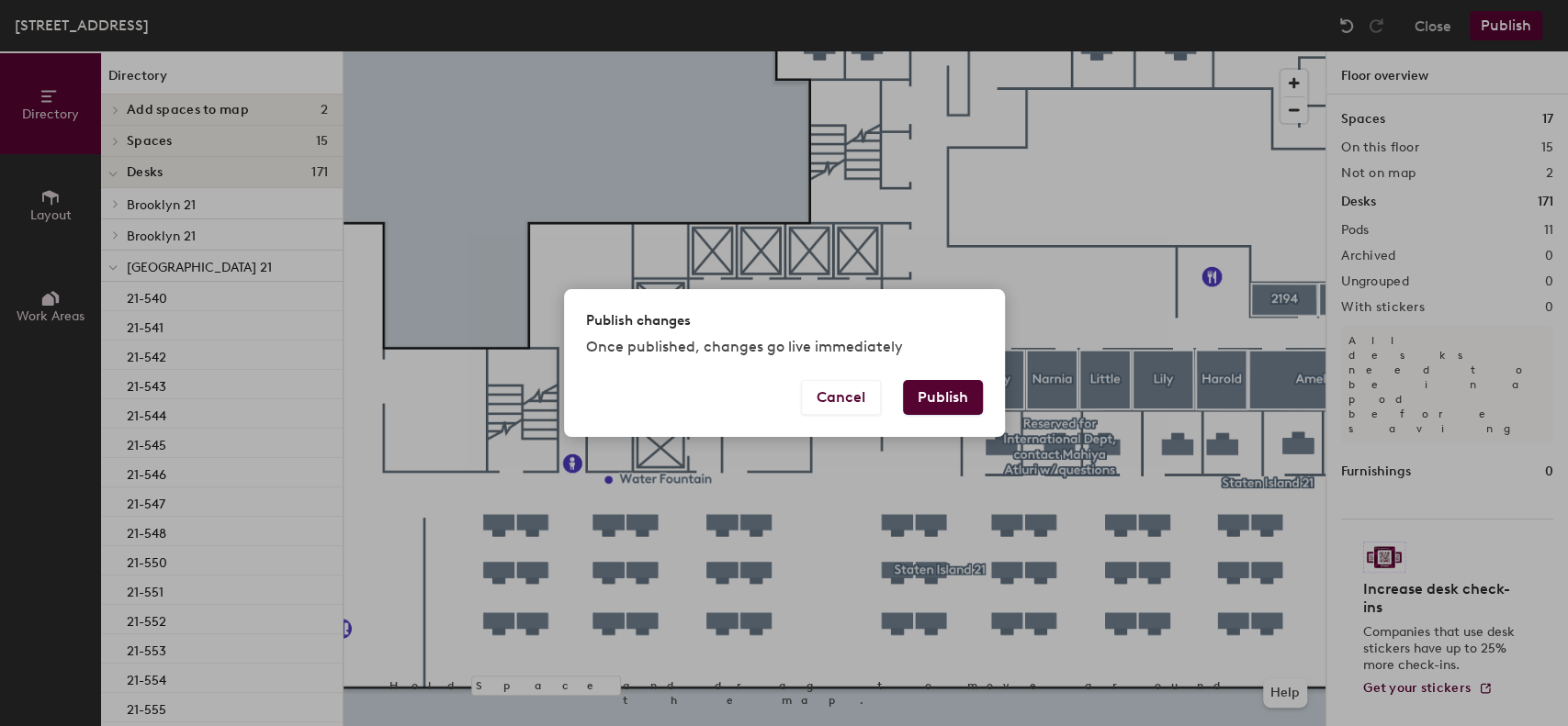
click at [950, 390] on button "Publish" at bounding box center [943, 397] width 80 height 35
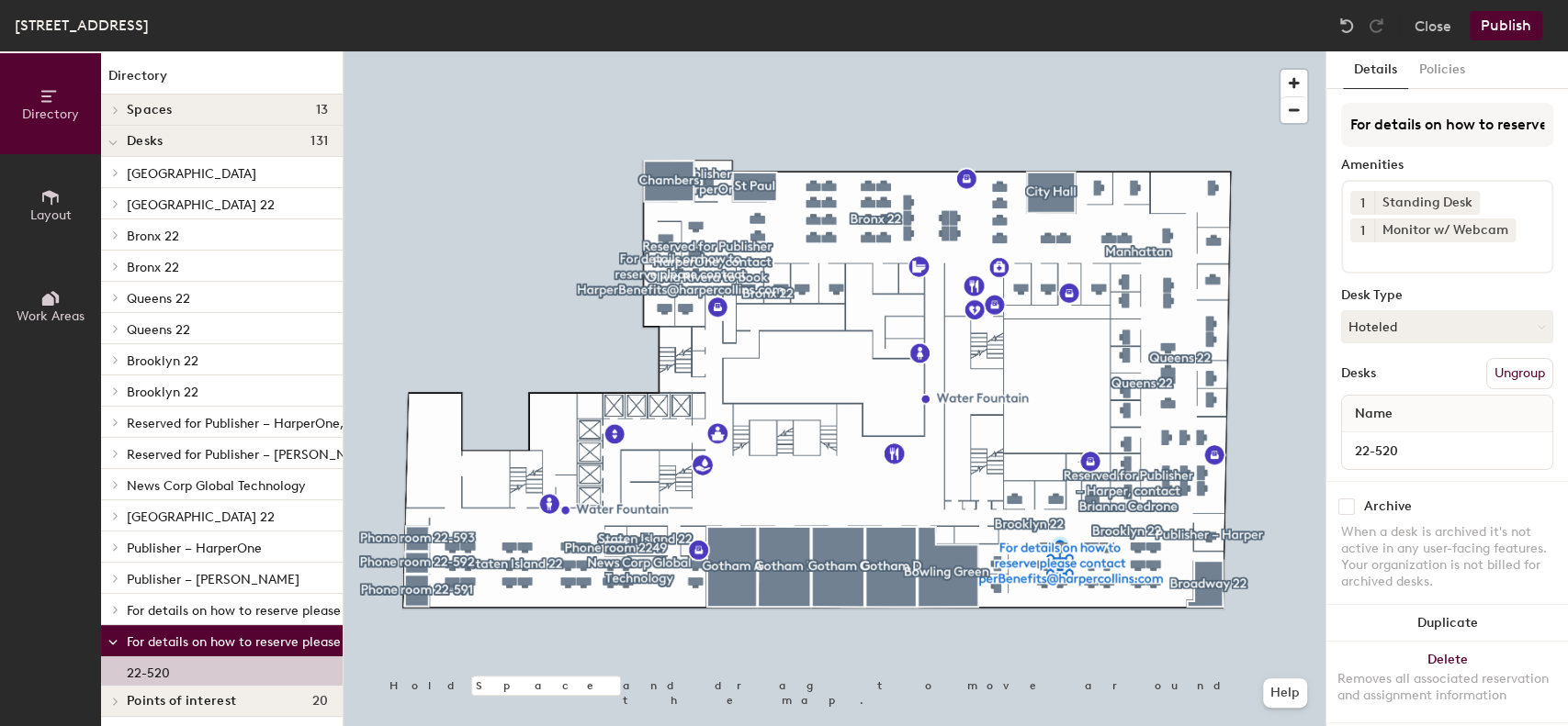
click at [1489, 368] on button "Ungroup" at bounding box center [1519, 373] width 67 height 31
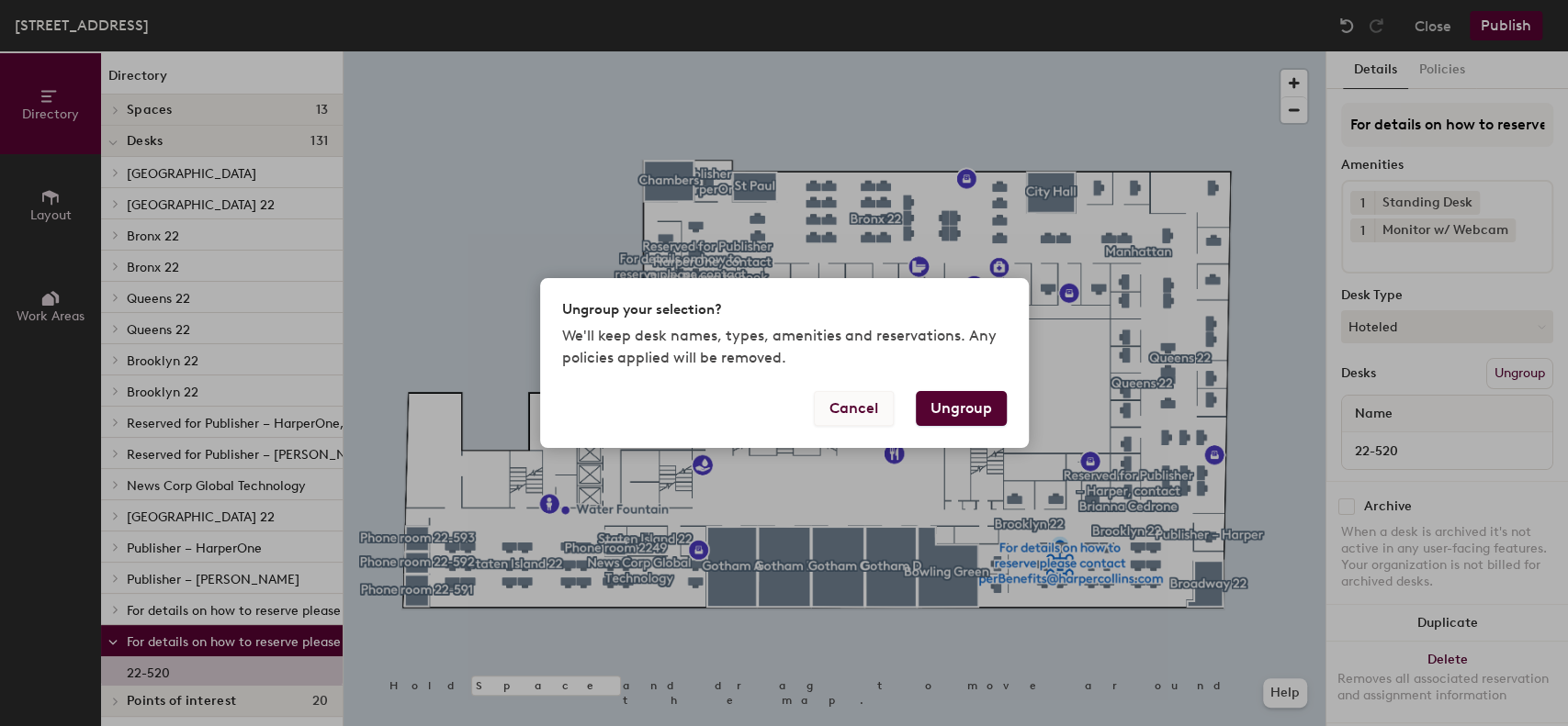
click at [860, 424] on button "Cancel" at bounding box center [854, 408] width 80 height 35
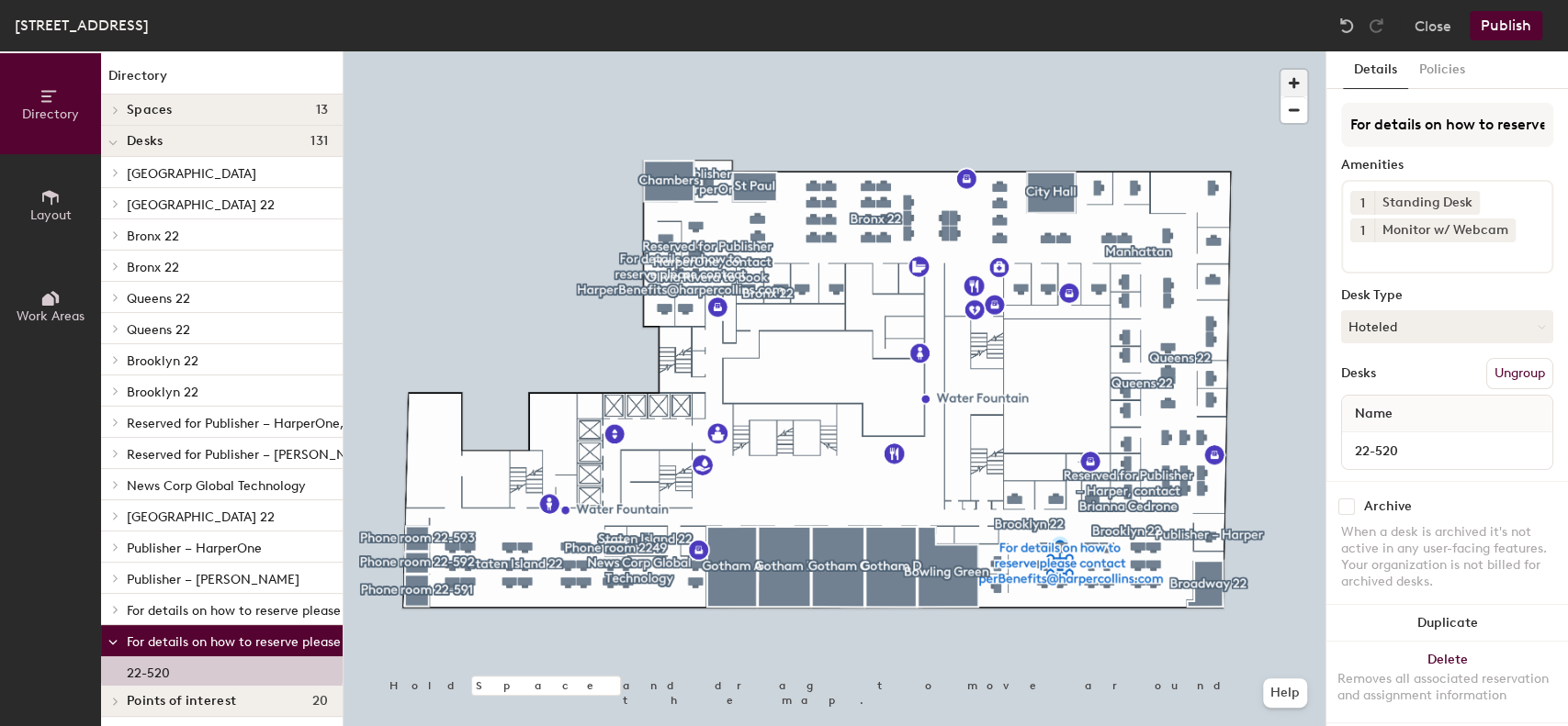
click at [1296, 84] on span "button" at bounding box center [1293, 83] width 27 height 27
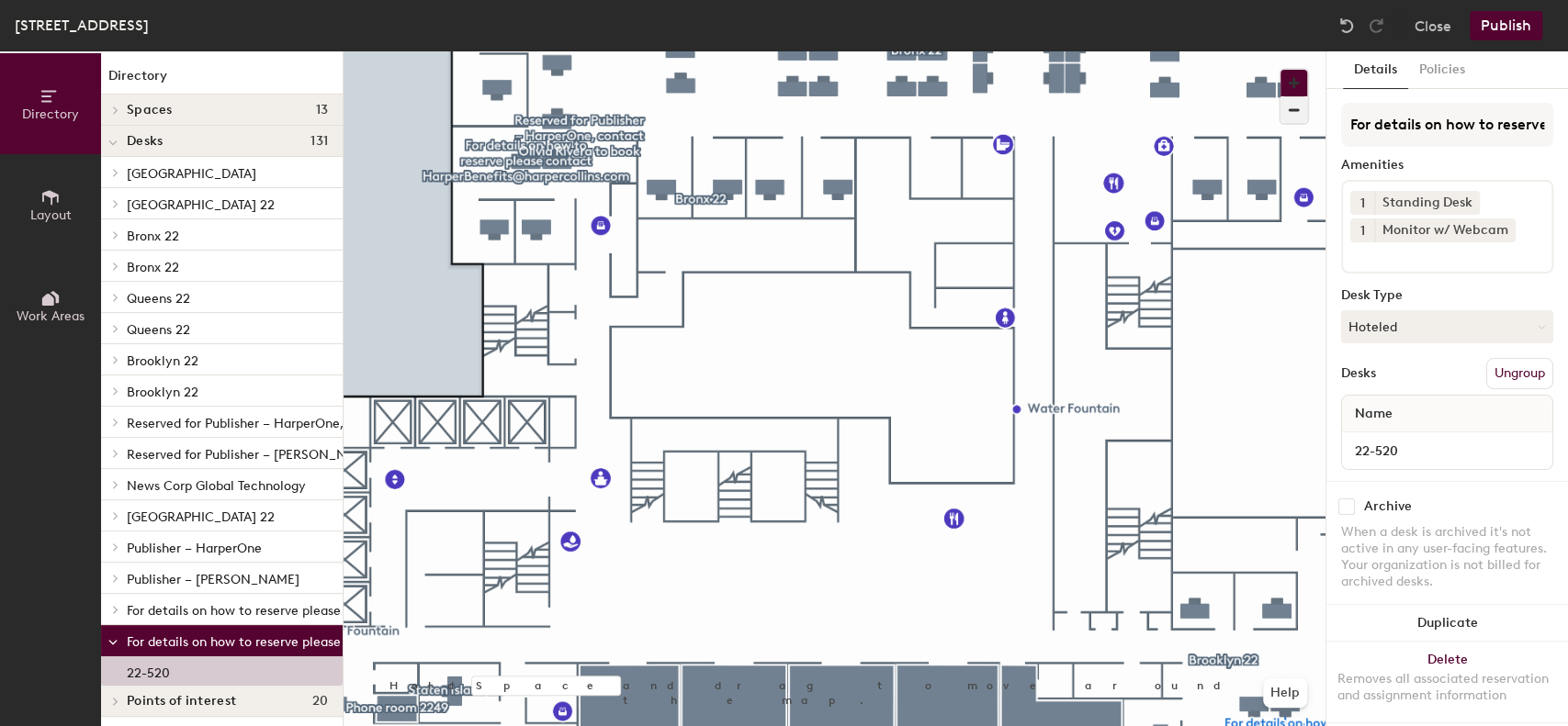
click at [1280, 70] on button "button" at bounding box center [1293, 83] width 27 height 27
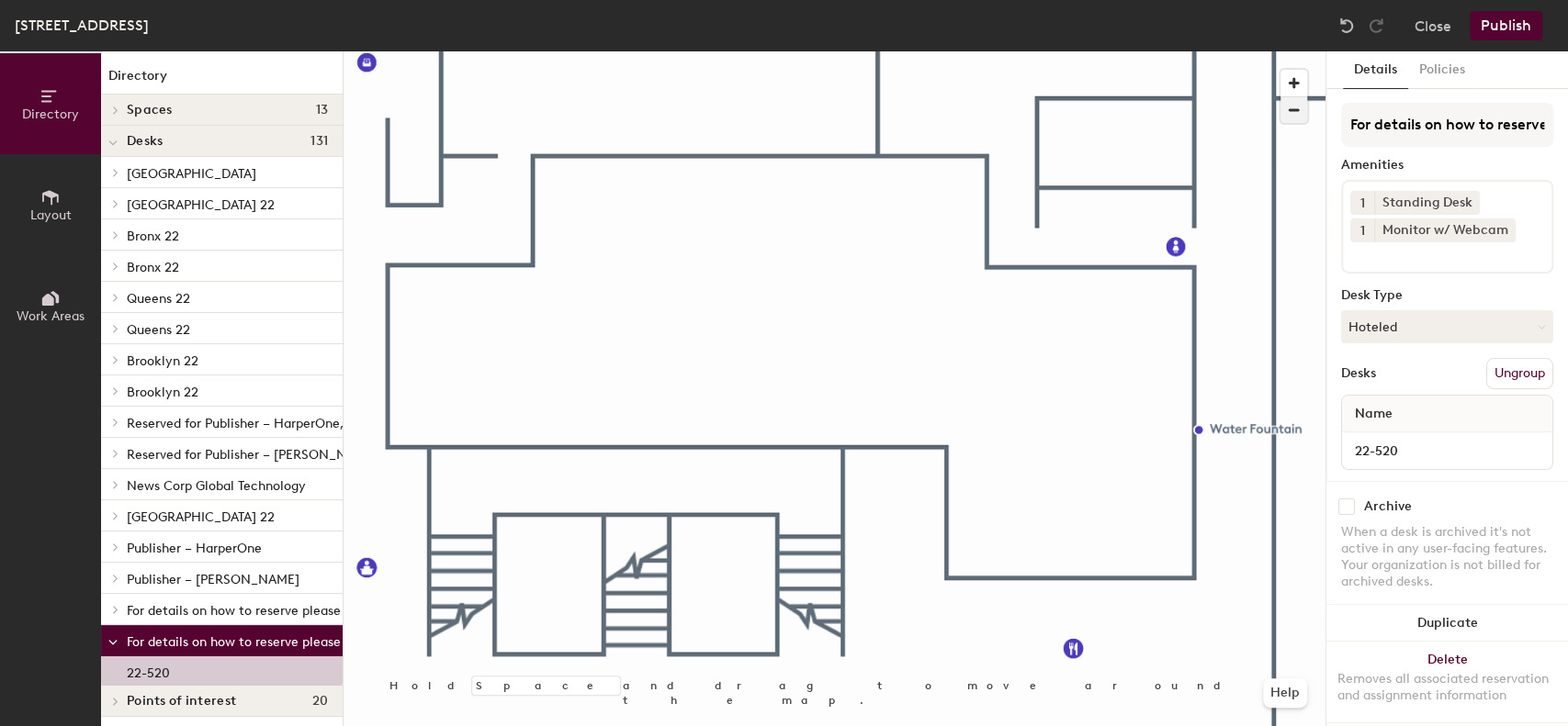
click at [1293, 115] on span "button" at bounding box center [1293, 110] width 27 height 26
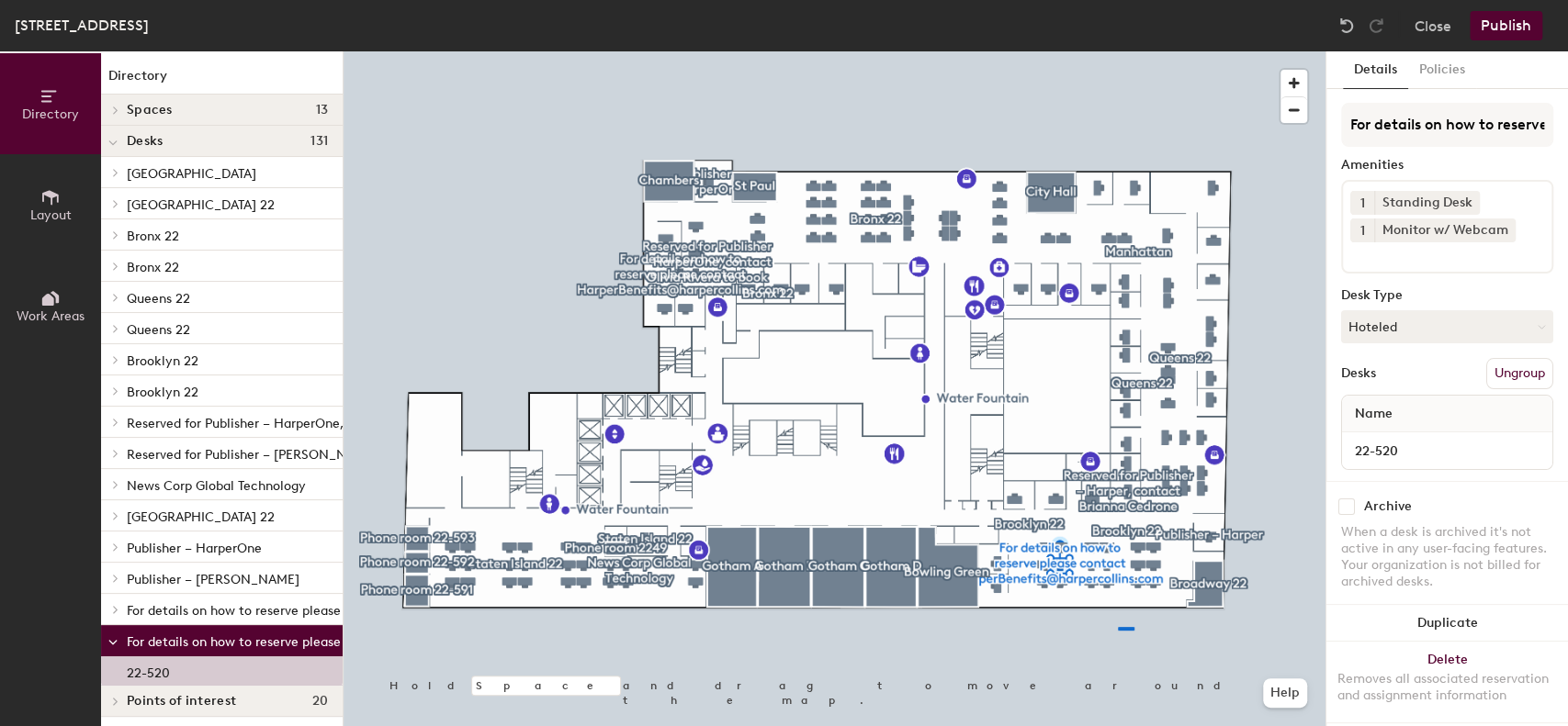
click at [1113, 51] on div at bounding box center [834, 51] width 982 height 0
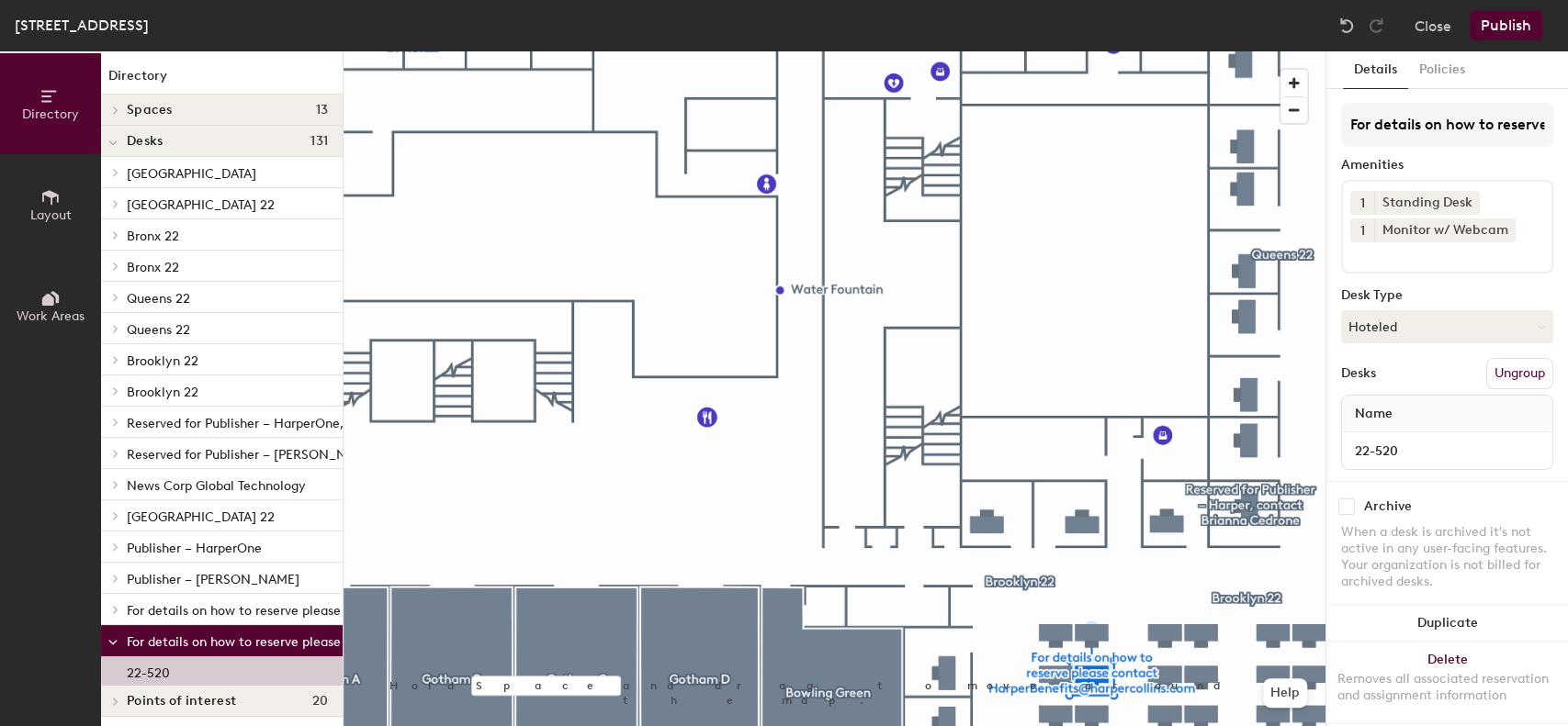
click at [1493, 379] on button "Ungroup" at bounding box center [1519, 373] width 67 height 31
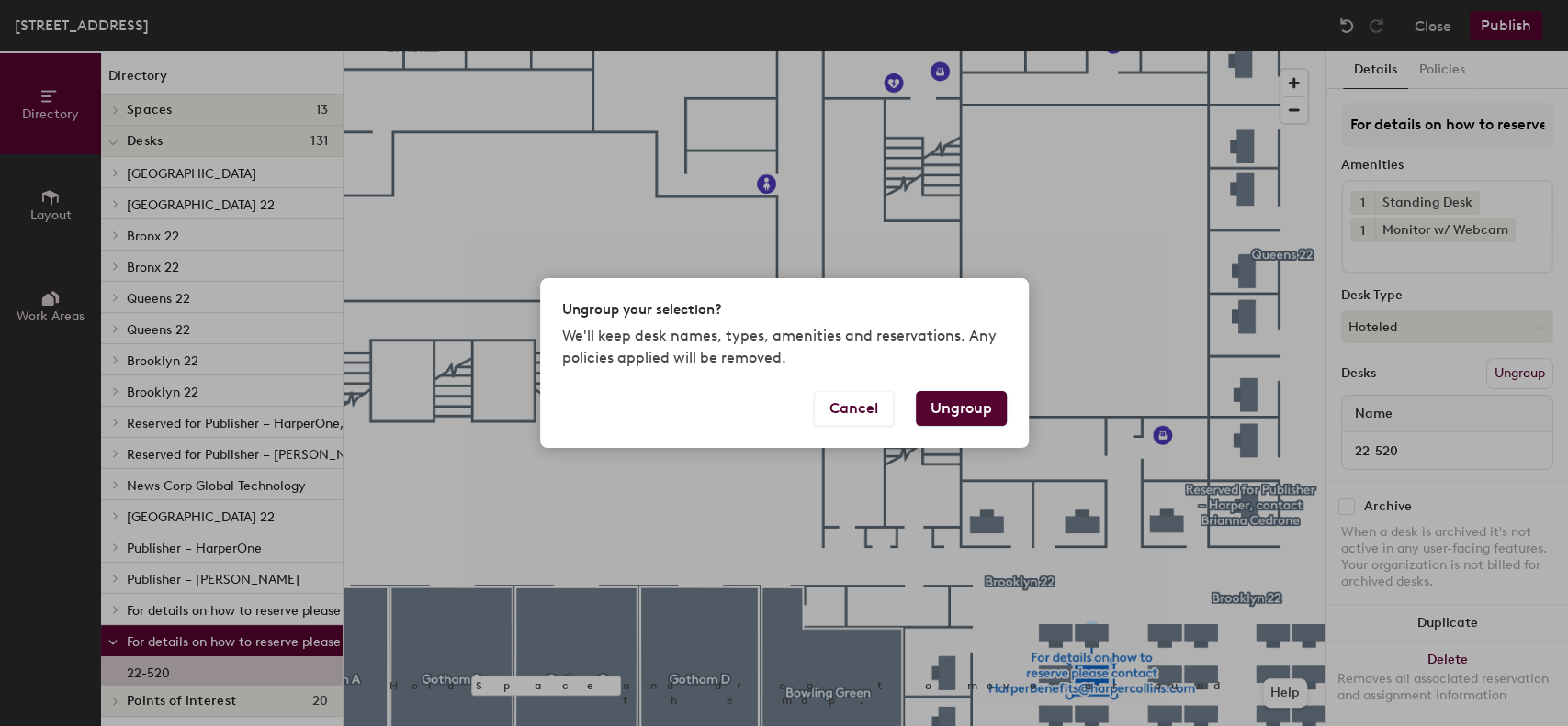
click at [983, 404] on button "Ungroup" at bounding box center [961, 408] width 91 height 35
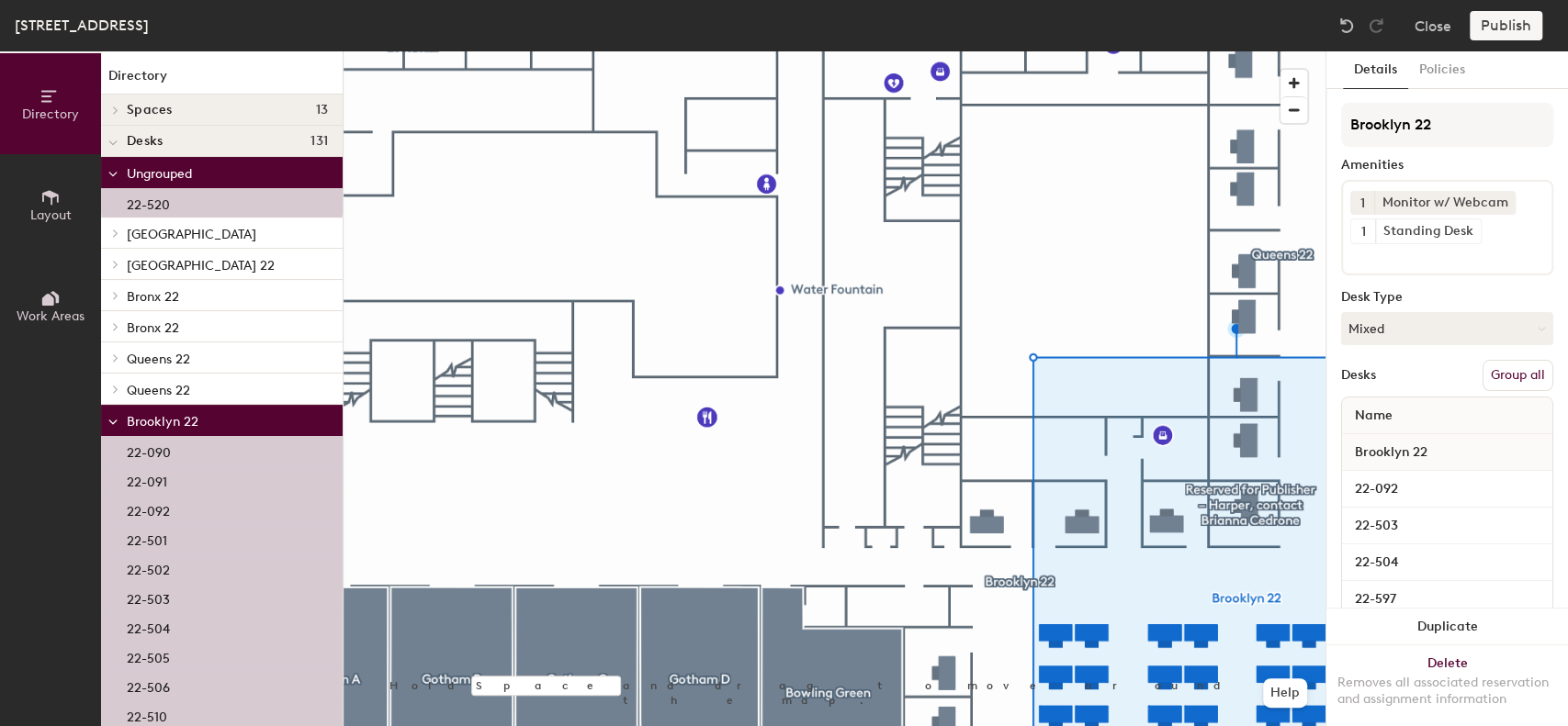
click at [1499, 377] on button "Group all" at bounding box center [1517, 374] width 71 height 31
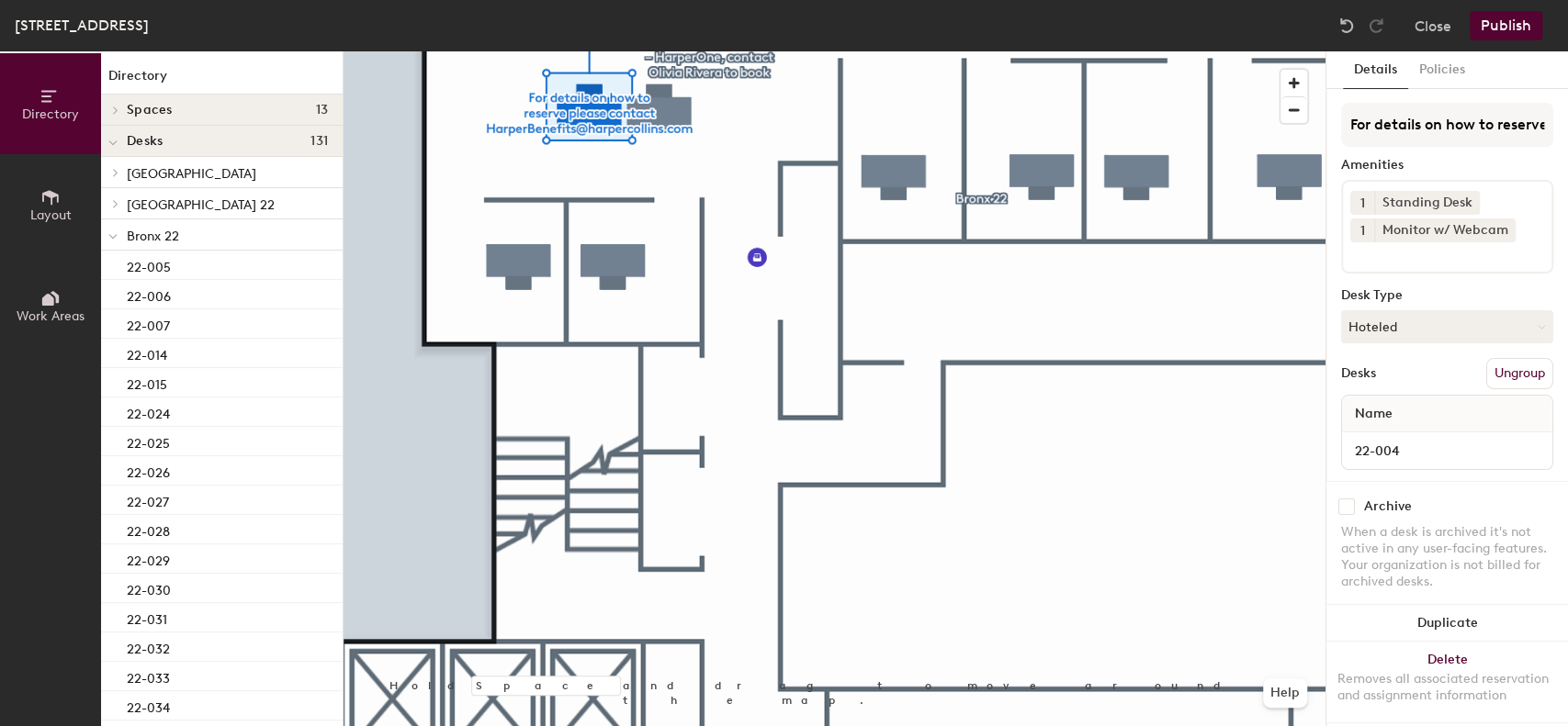
click at [1501, 378] on button "Ungroup" at bounding box center [1519, 373] width 67 height 31
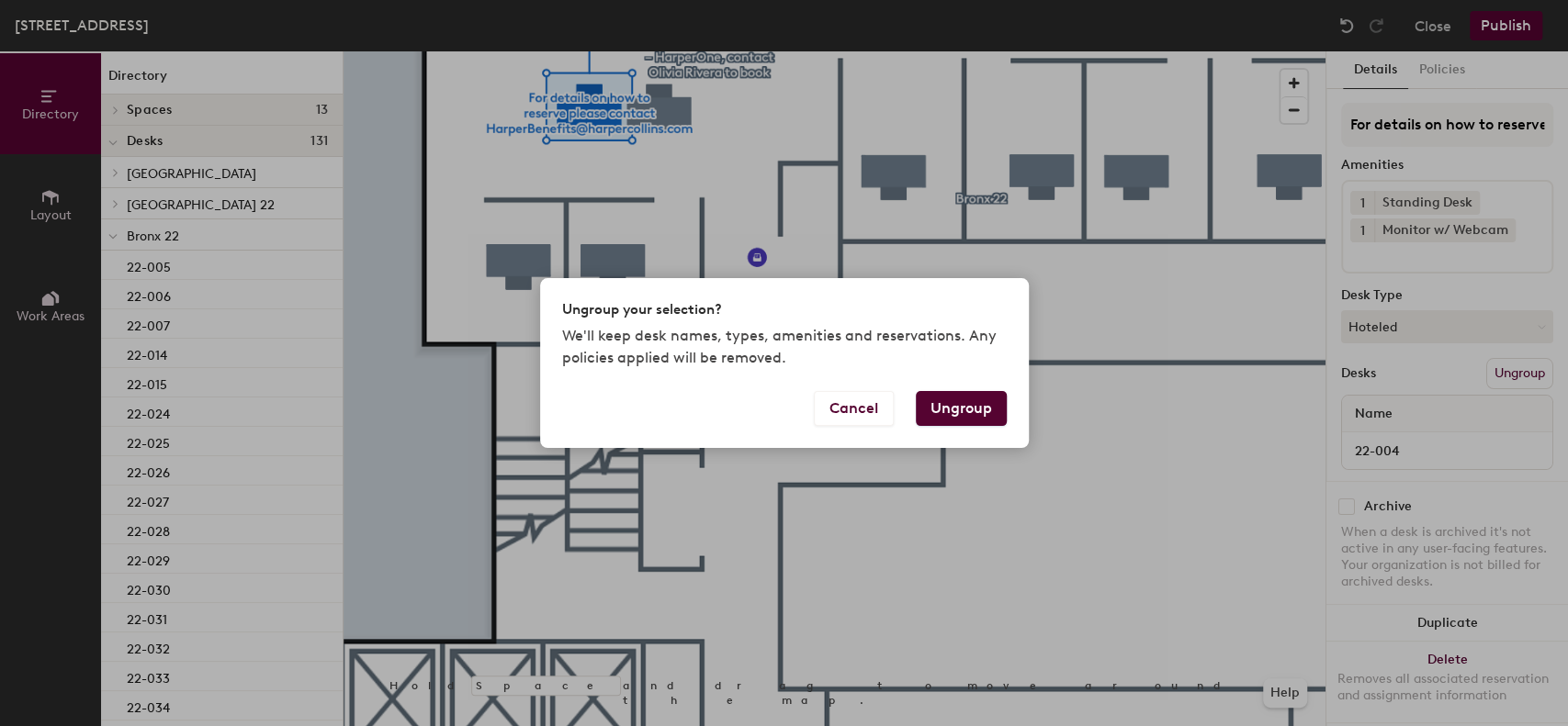
click at [967, 414] on button "Ungroup" at bounding box center [961, 408] width 91 height 35
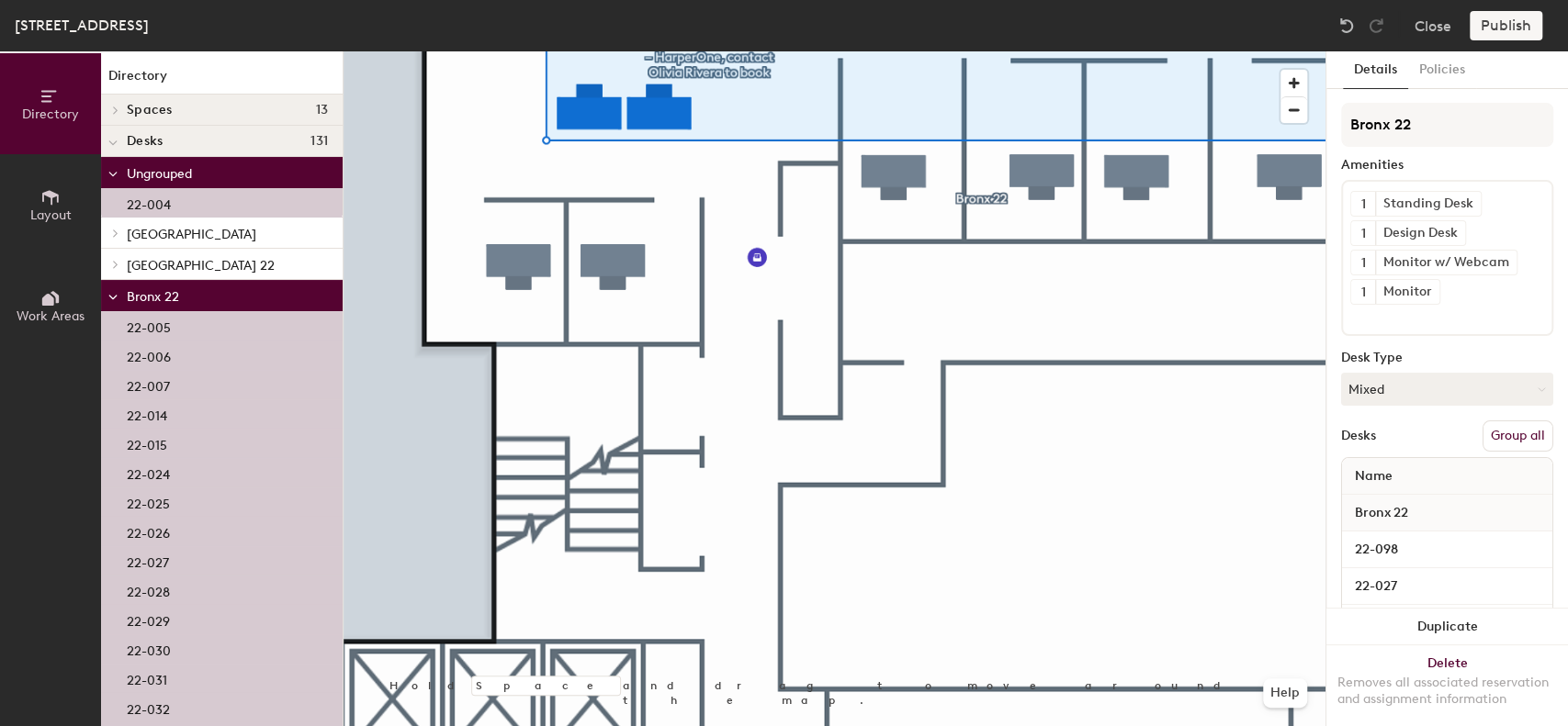
click at [1493, 439] on button "Group all" at bounding box center [1517, 435] width 71 height 31
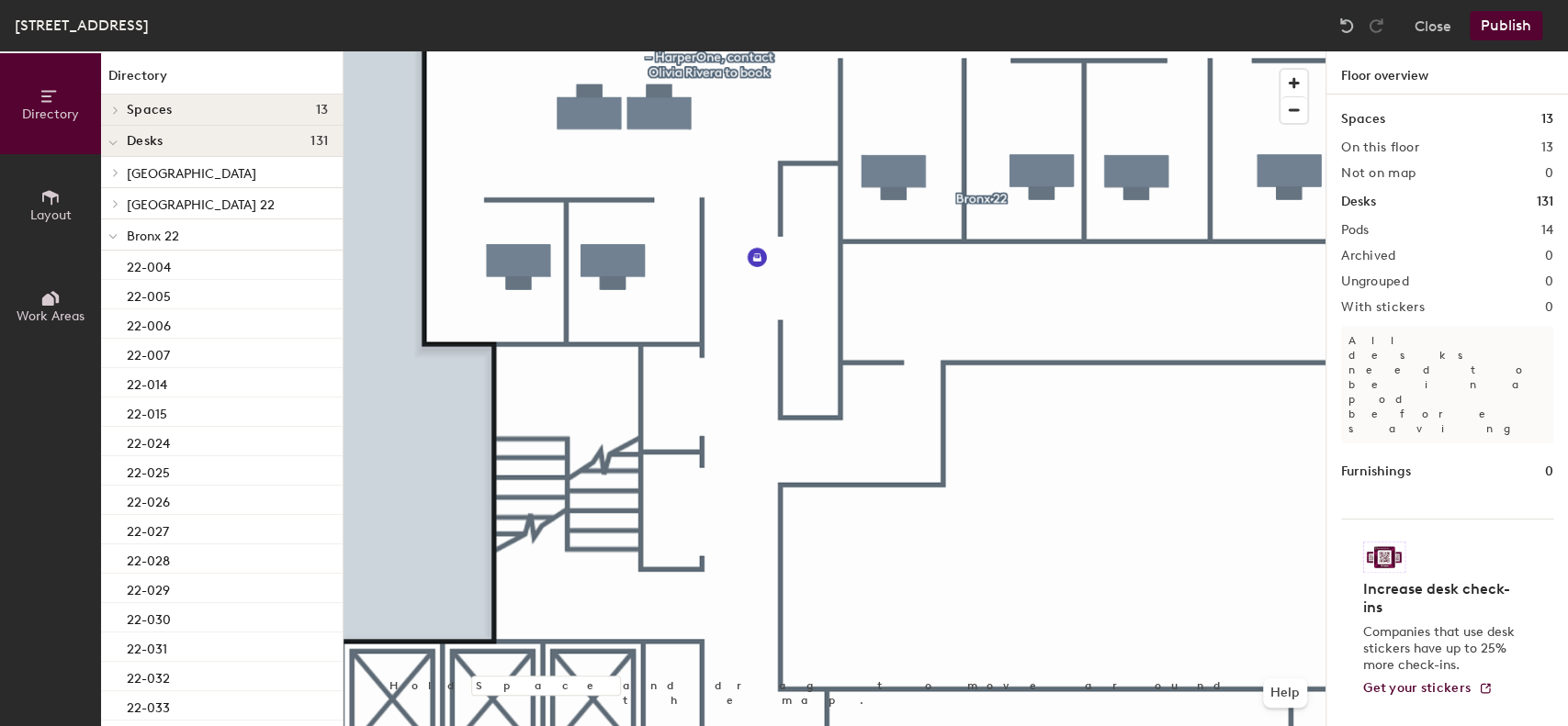
click at [1495, 25] on button "Publish" at bounding box center [1505, 25] width 73 height 29
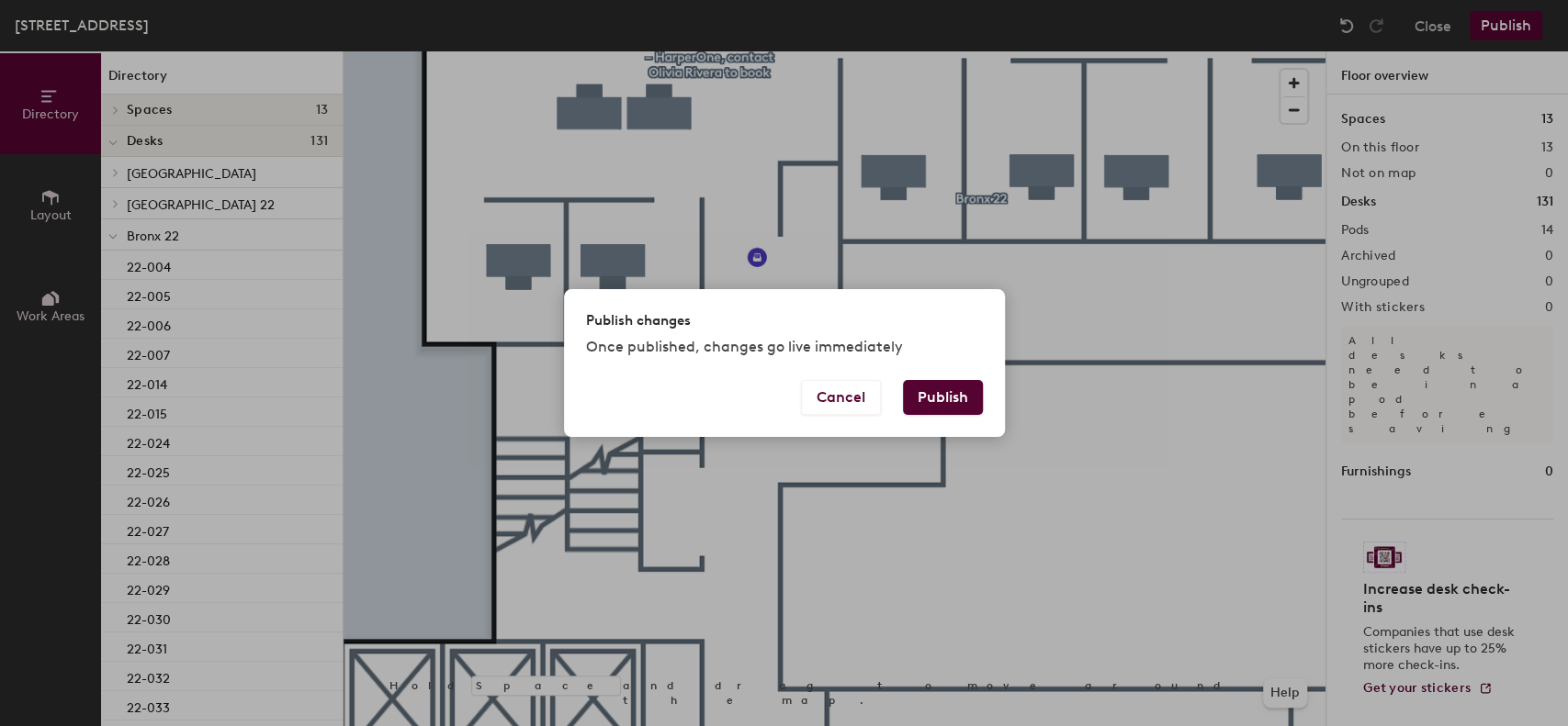
click at [953, 396] on button "Publish" at bounding box center [943, 397] width 80 height 35
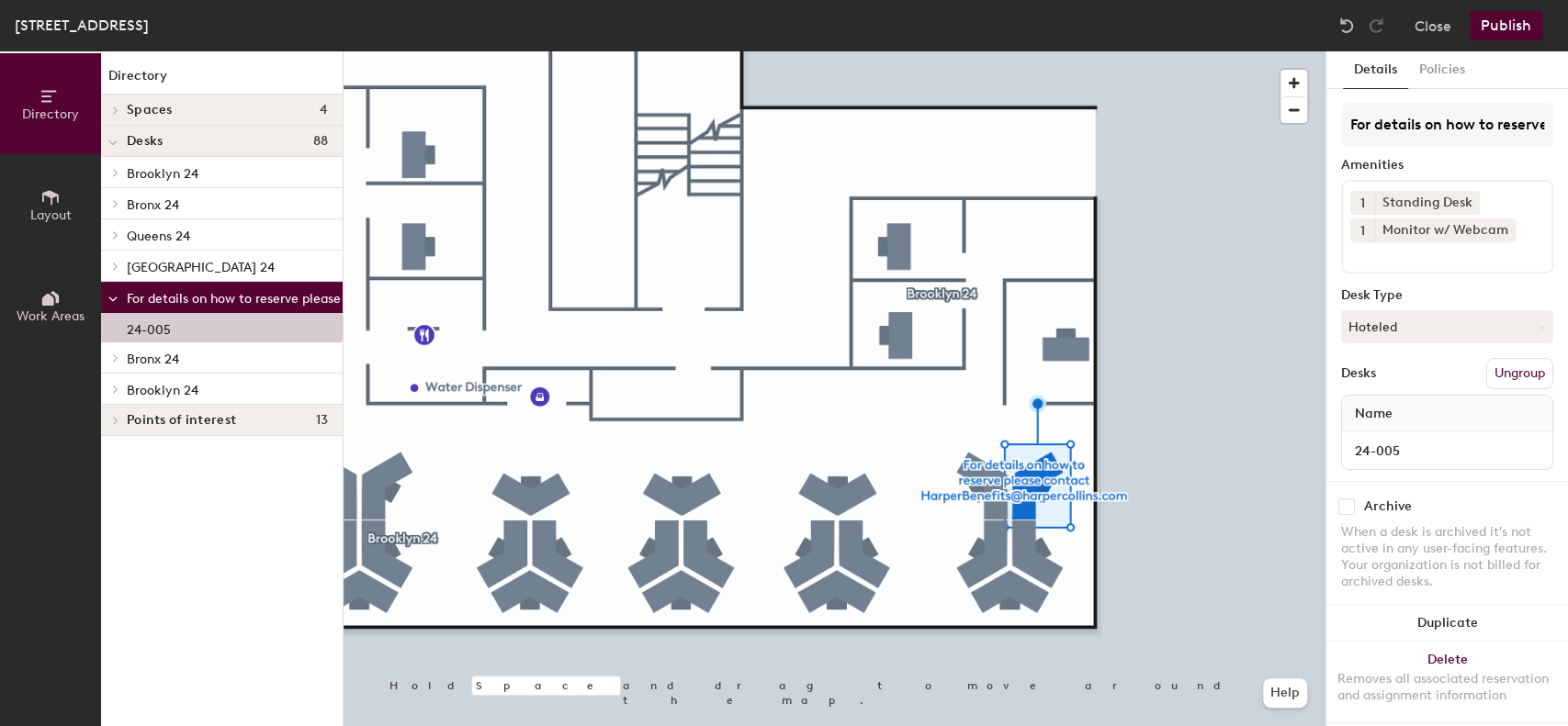
click at [1510, 373] on button "Ungroup" at bounding box center [1519, 373] width 67 height 31
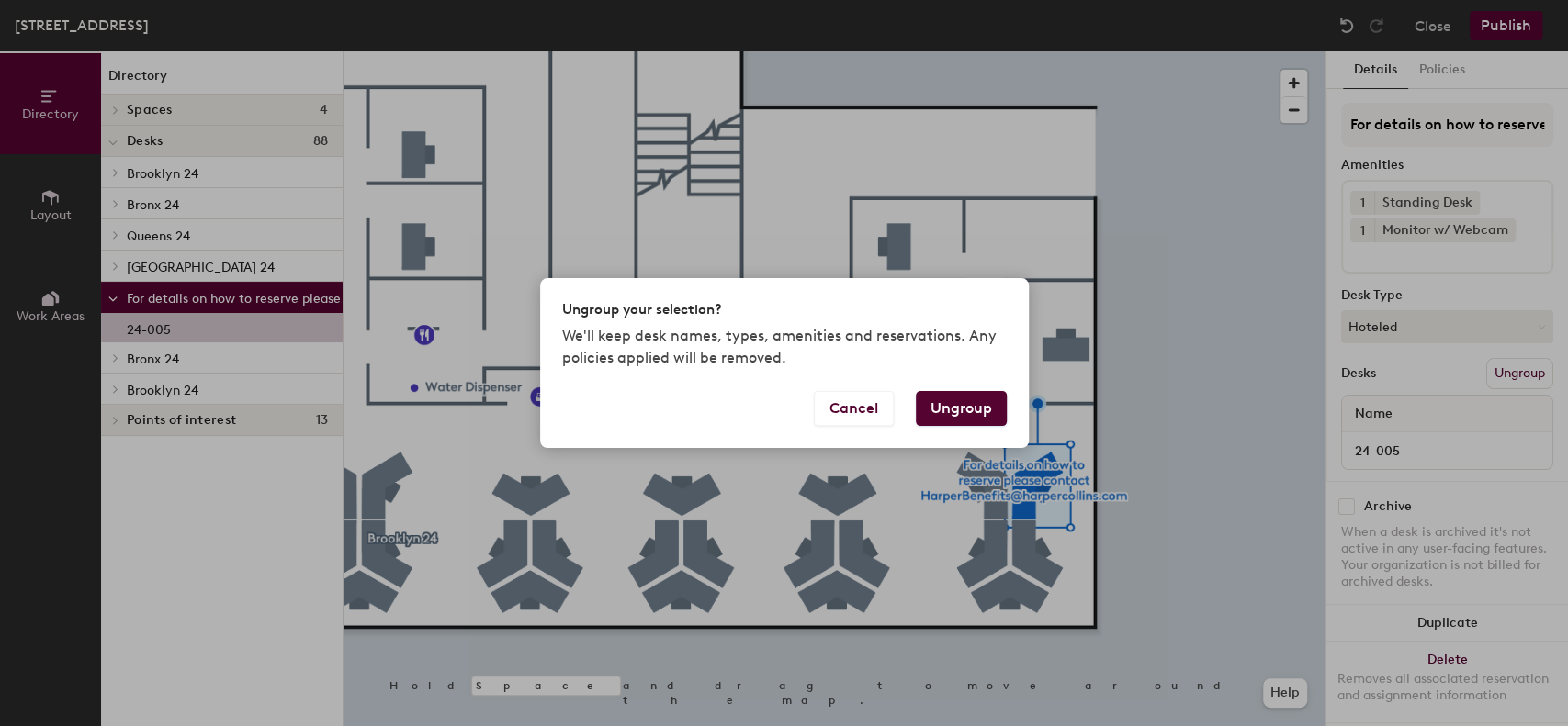
click at [970, 409] on button "Ungroup" at bounding box center [961, 408] width 91 height 35
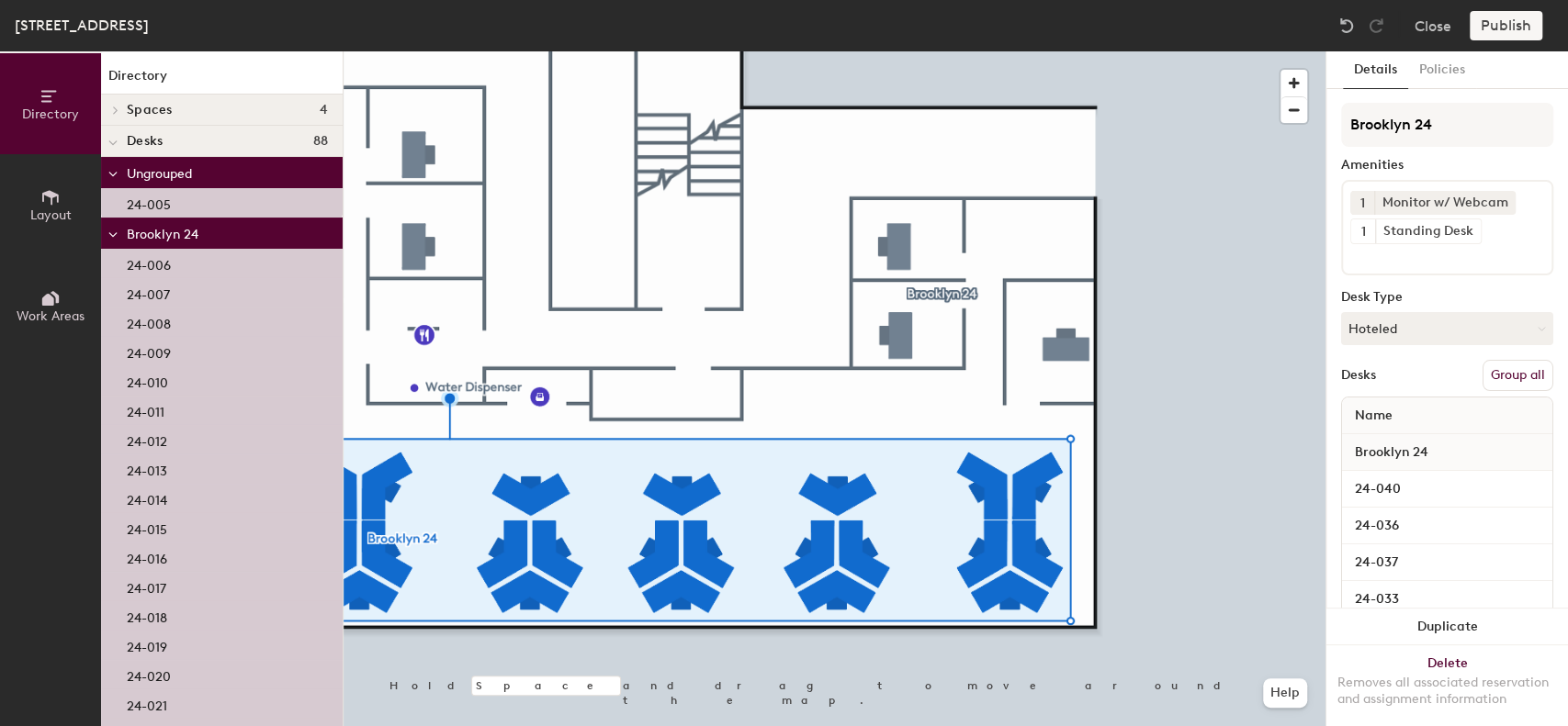
click at [1508, 373] on button "Group all" at bounding box center [1517, 374] width 71 height 31
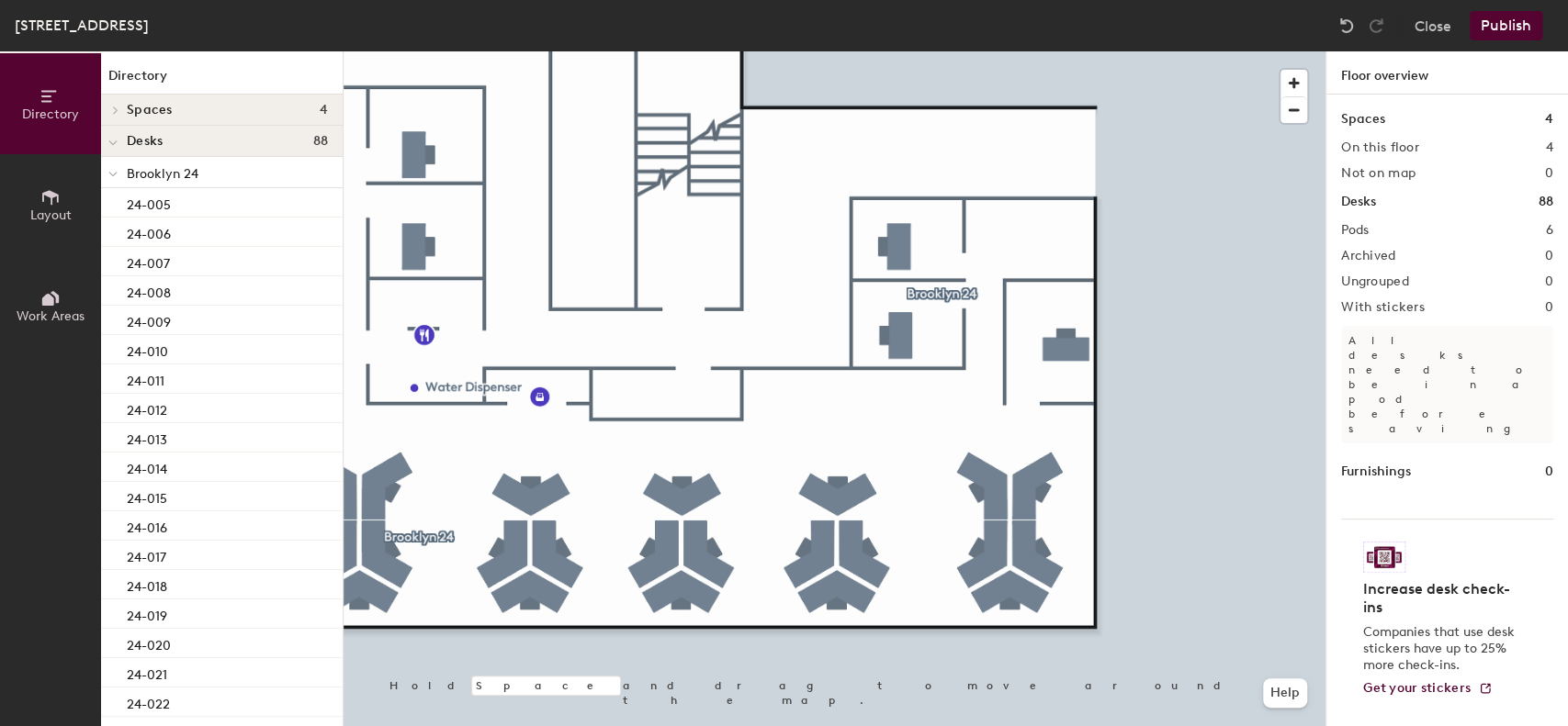
click at [1528, 32] on button "Publish" at bounding box center [1505, 25] width 73 height 29
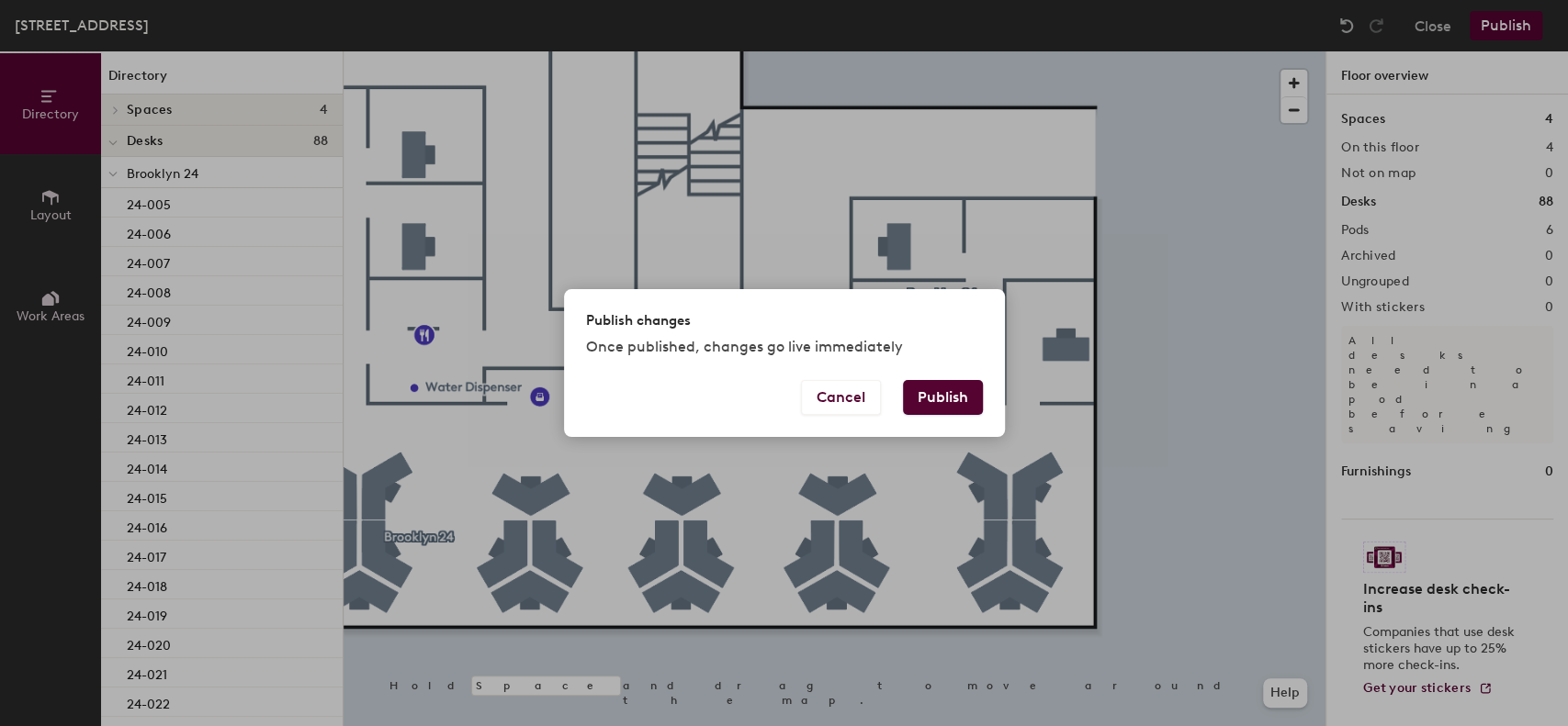
click at [954, 391] on button "Publish" at bounding box center [943, 397] width 80 height 35
